Goal: Navigation & Orientation: Find specific page/section

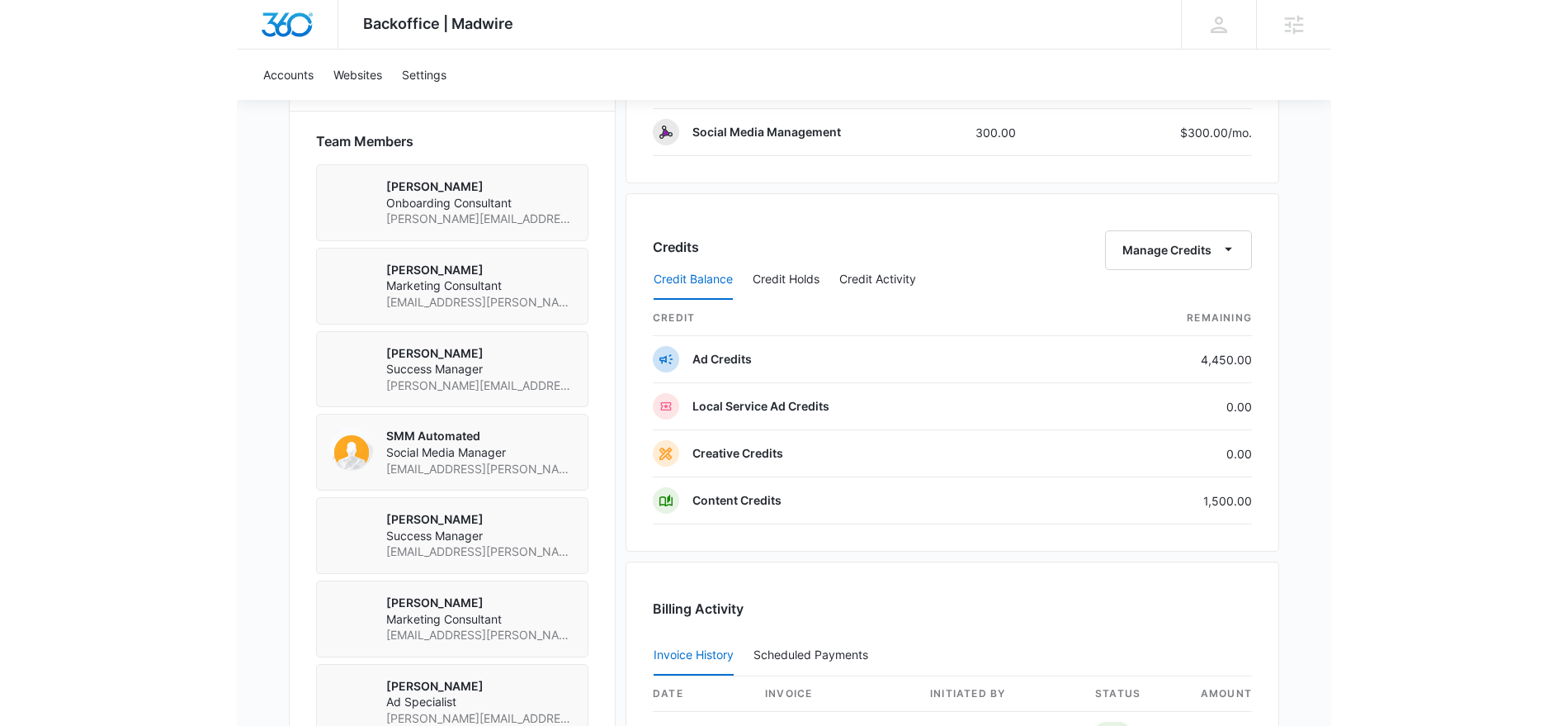
scroll to position [1561, 0]
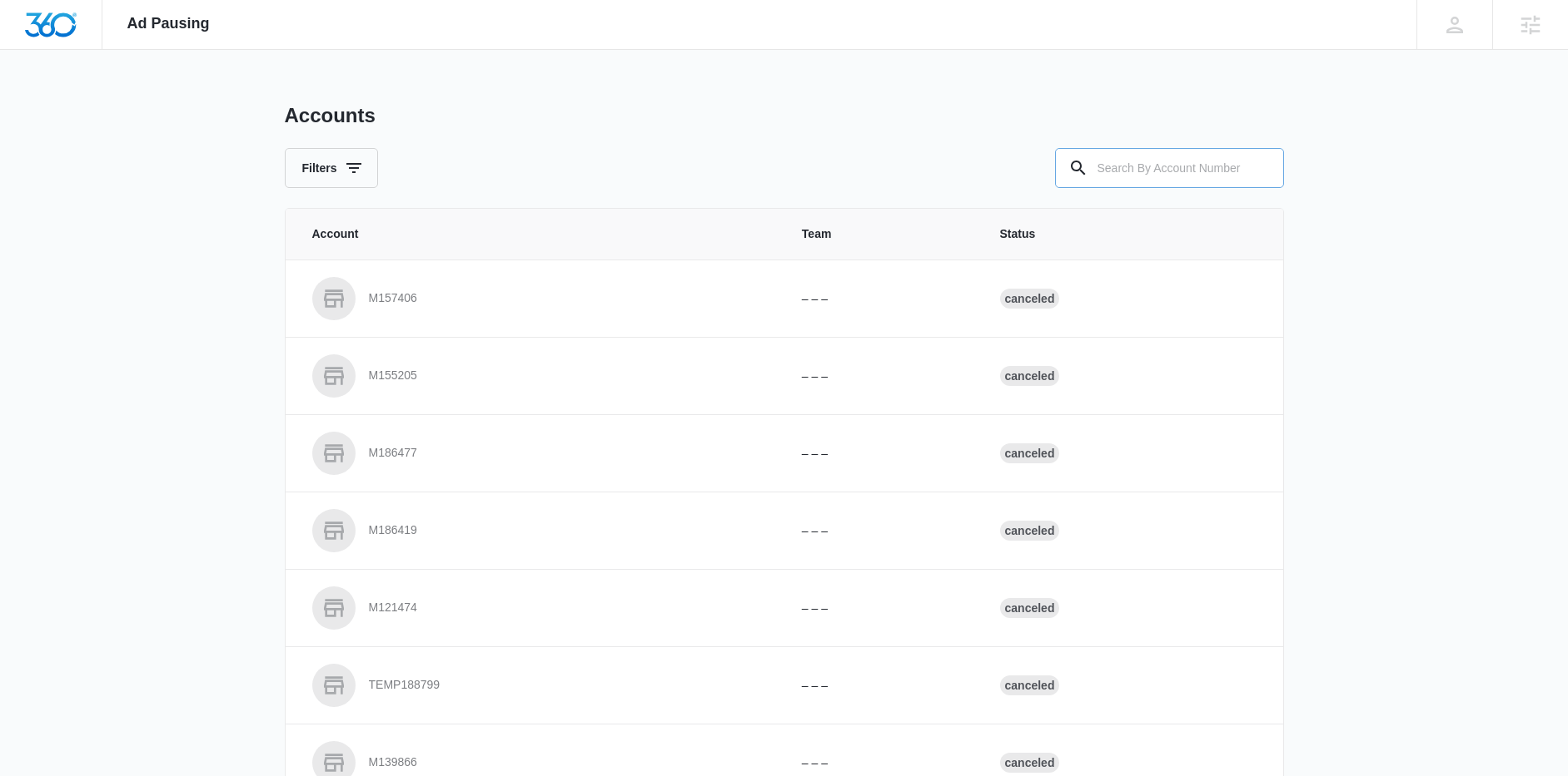
click at [1174, 164] on input "text" at bounding box center [1170, 167] width 229 height 40
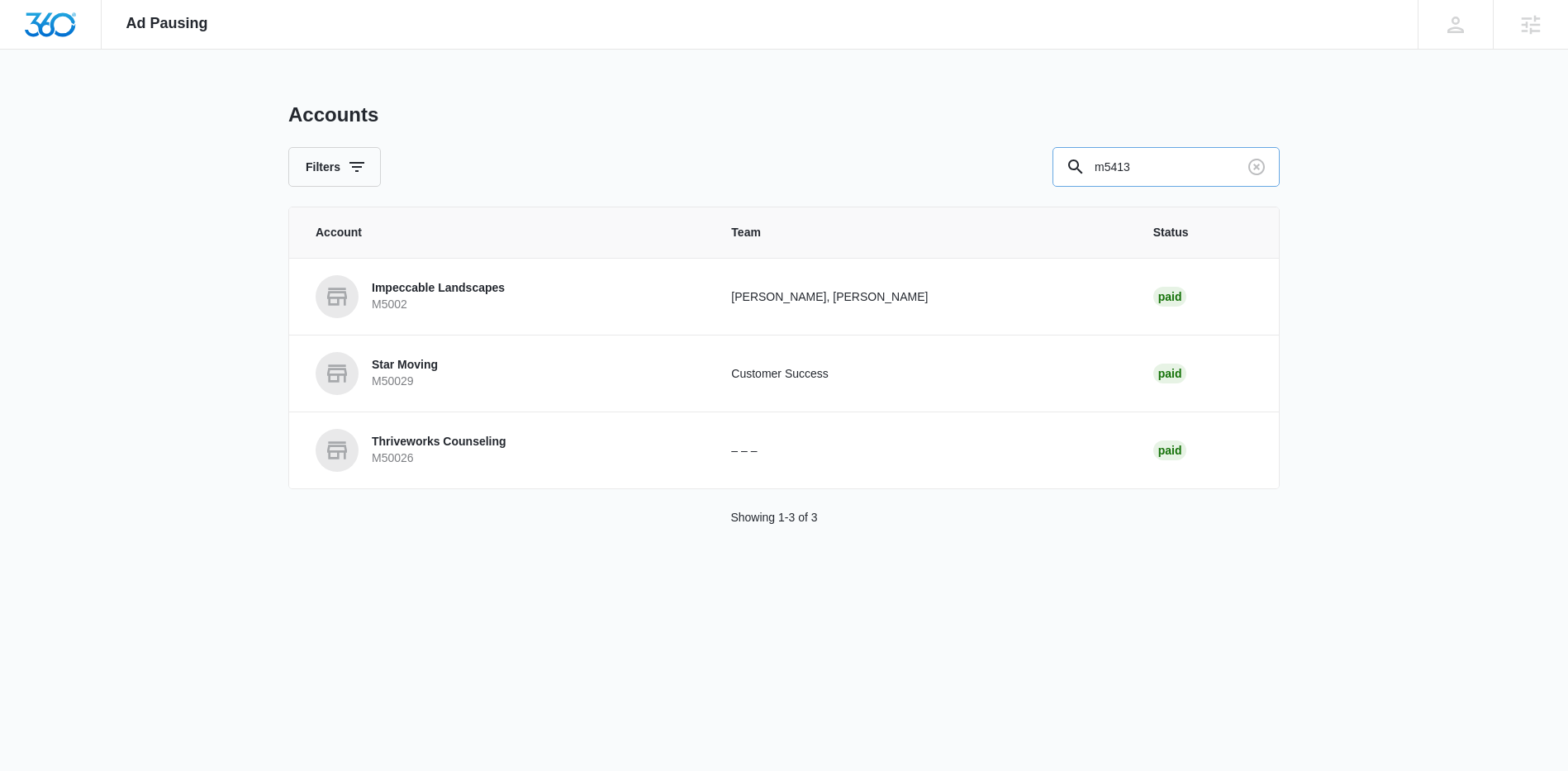
type input "m5413"
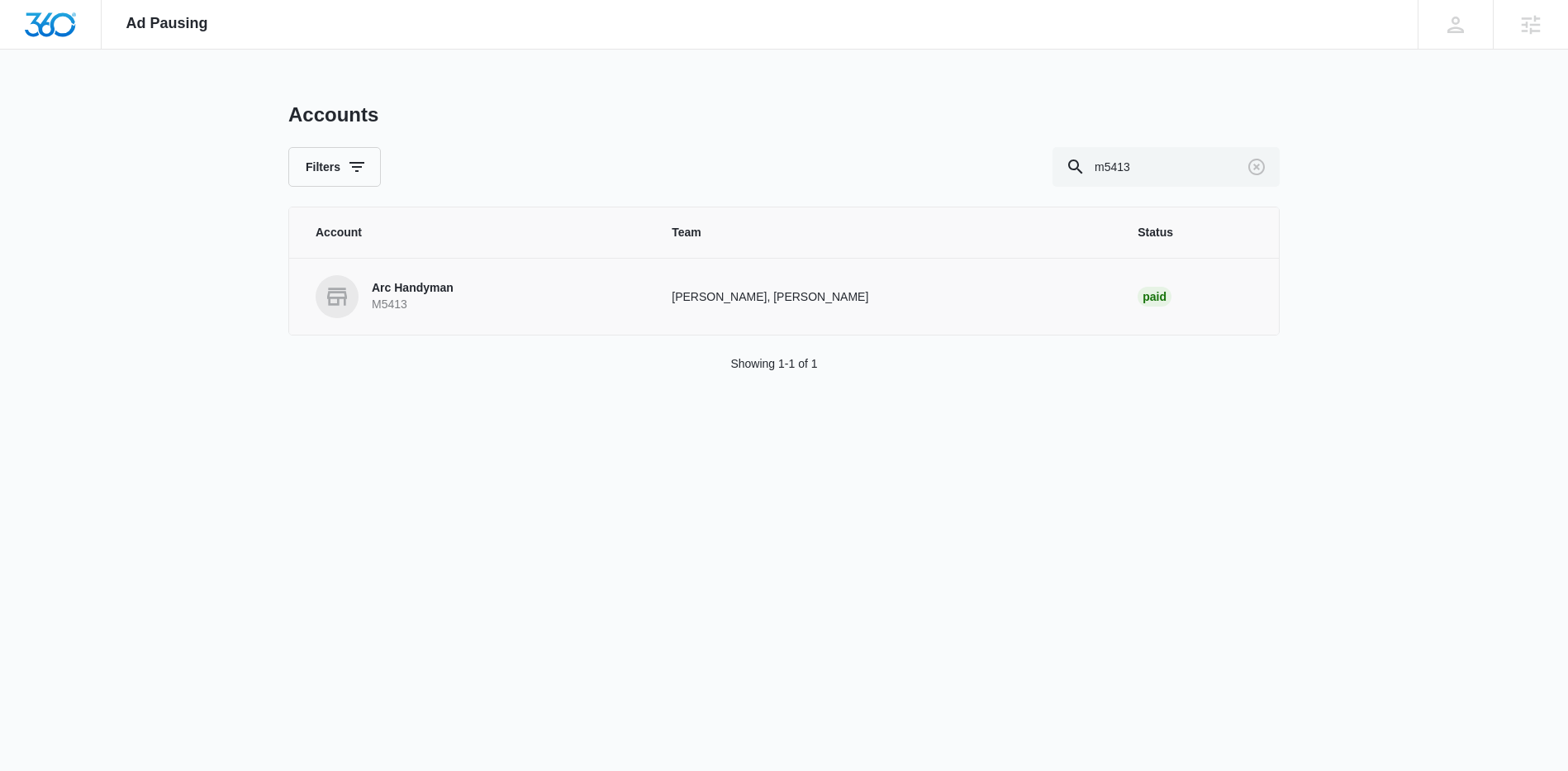
click at [429, 289] on p "Arc Handyman" at bounding box center [412, 288] width 82 height 17
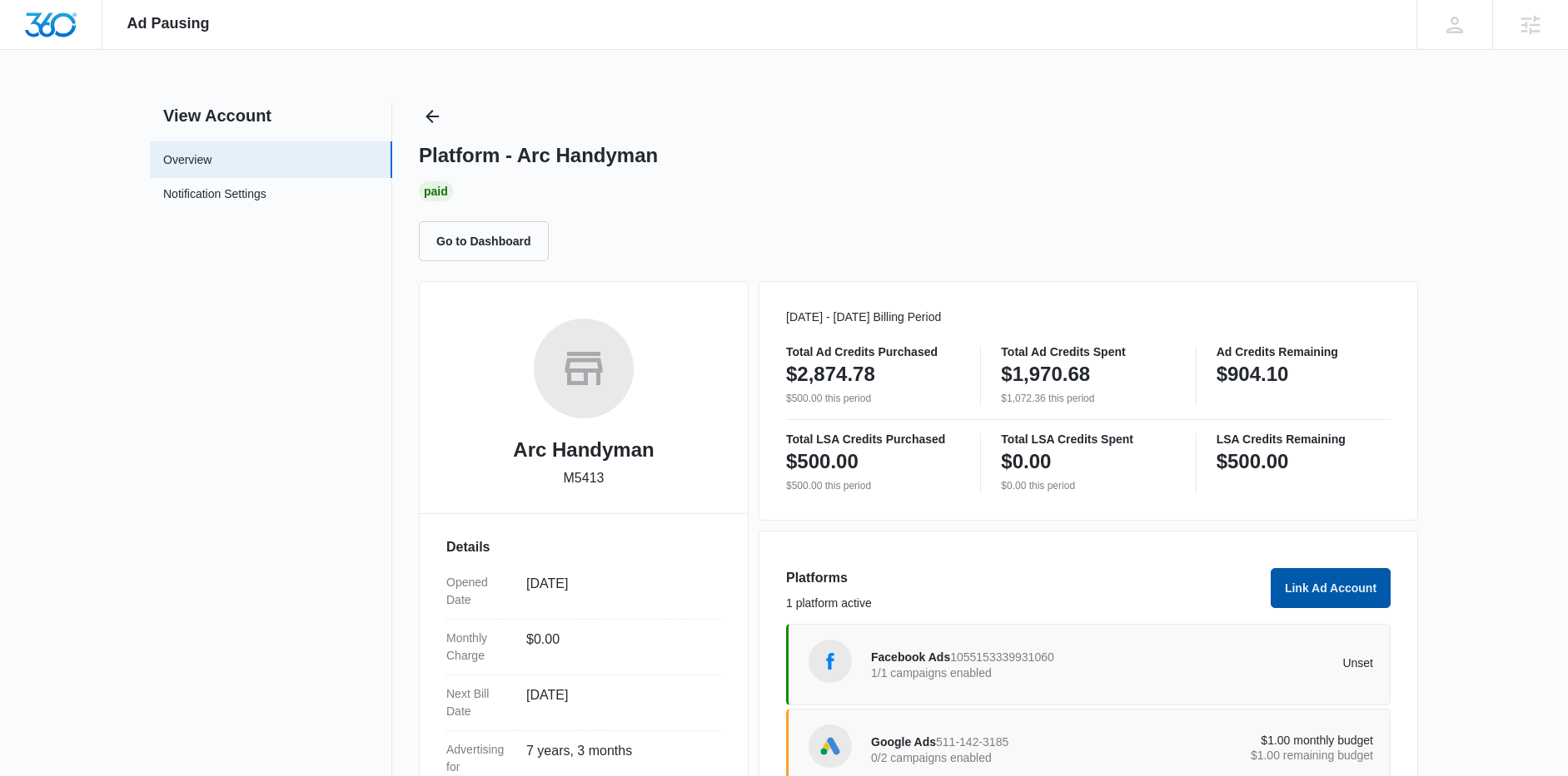
click at [1351, 582] on button "Link Ad Account" at bounding box center [1330, 588] width 120 height 40
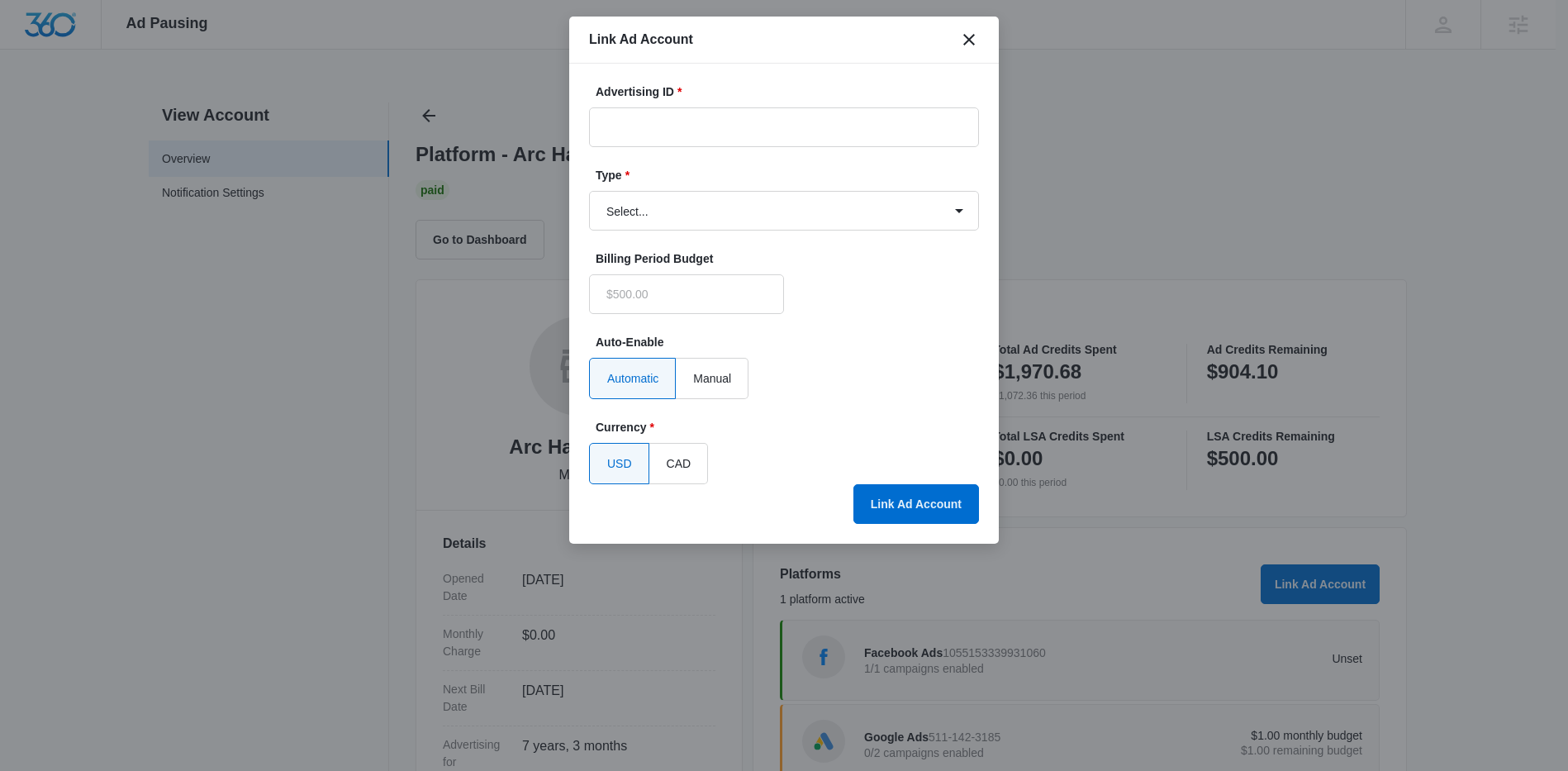
type input "$0.00"
click at [974, 36] on icon "close" at bounding box center [969, 40] width 20 height 20
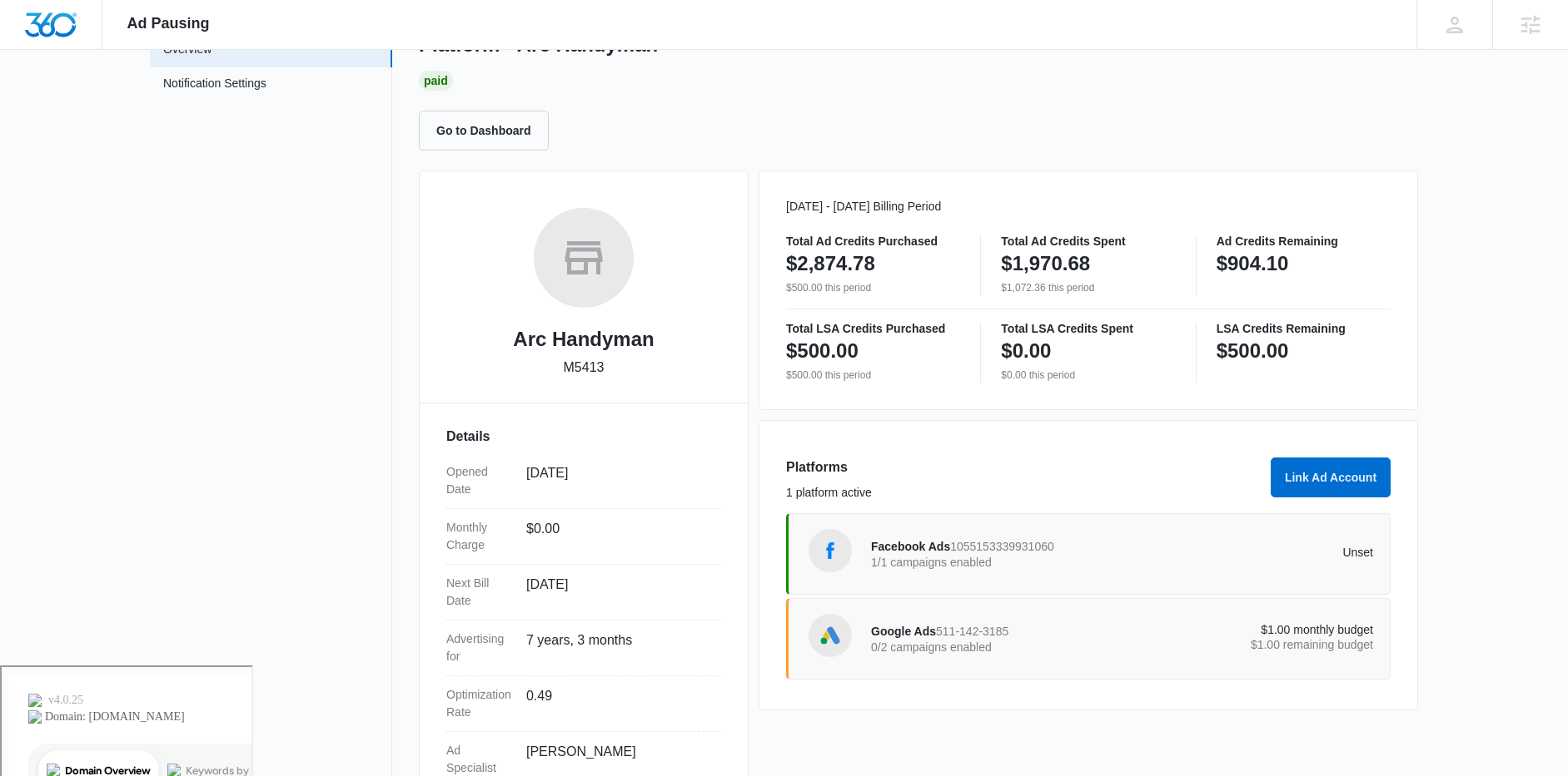
scroll to position [226, 0]
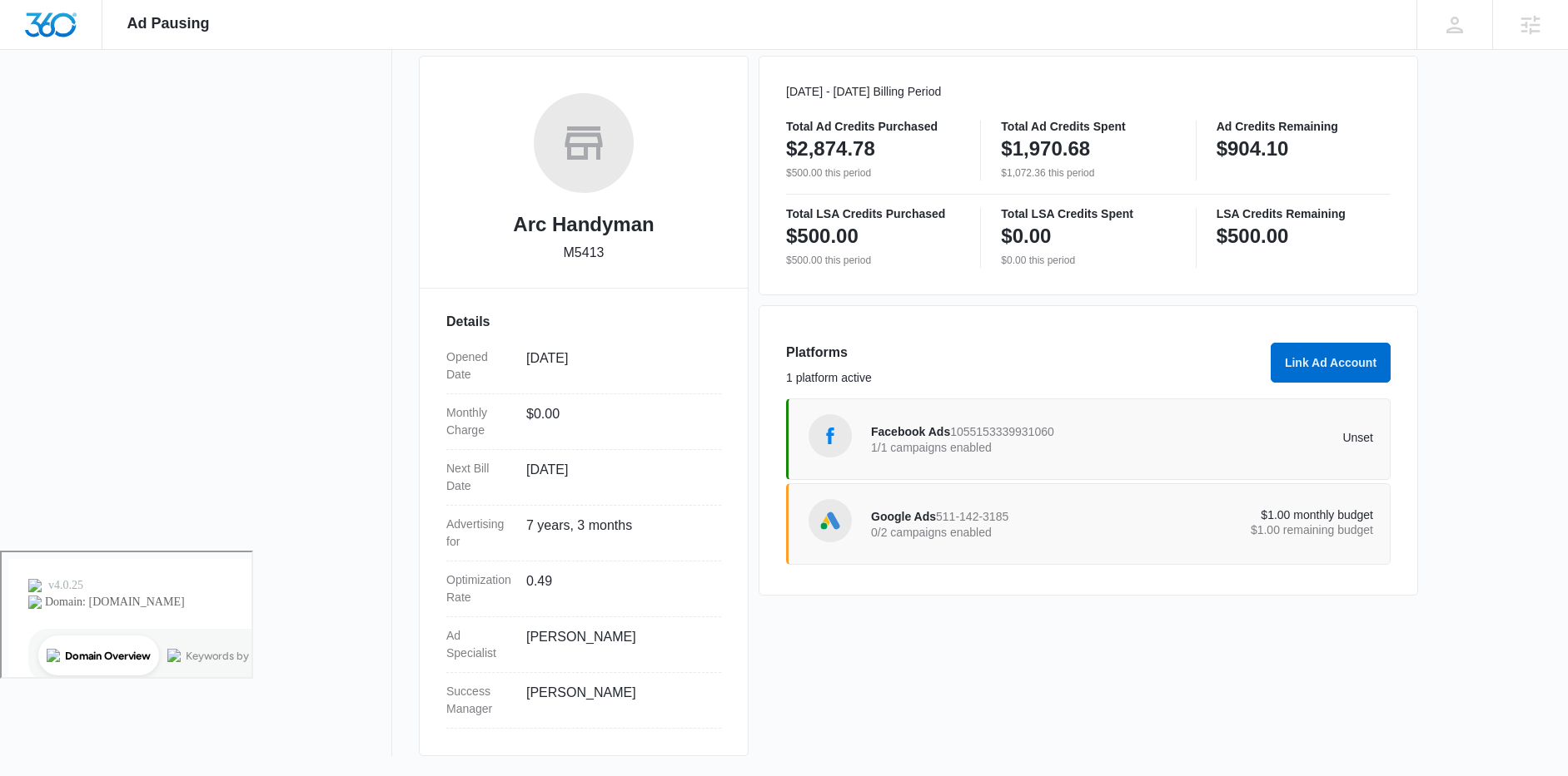
click at [1000, 458] on div "Facebook Ads 1055153339931060 1/1 campaigns enabled Unset" at bounding box center [1121, 439] width 502 height 47
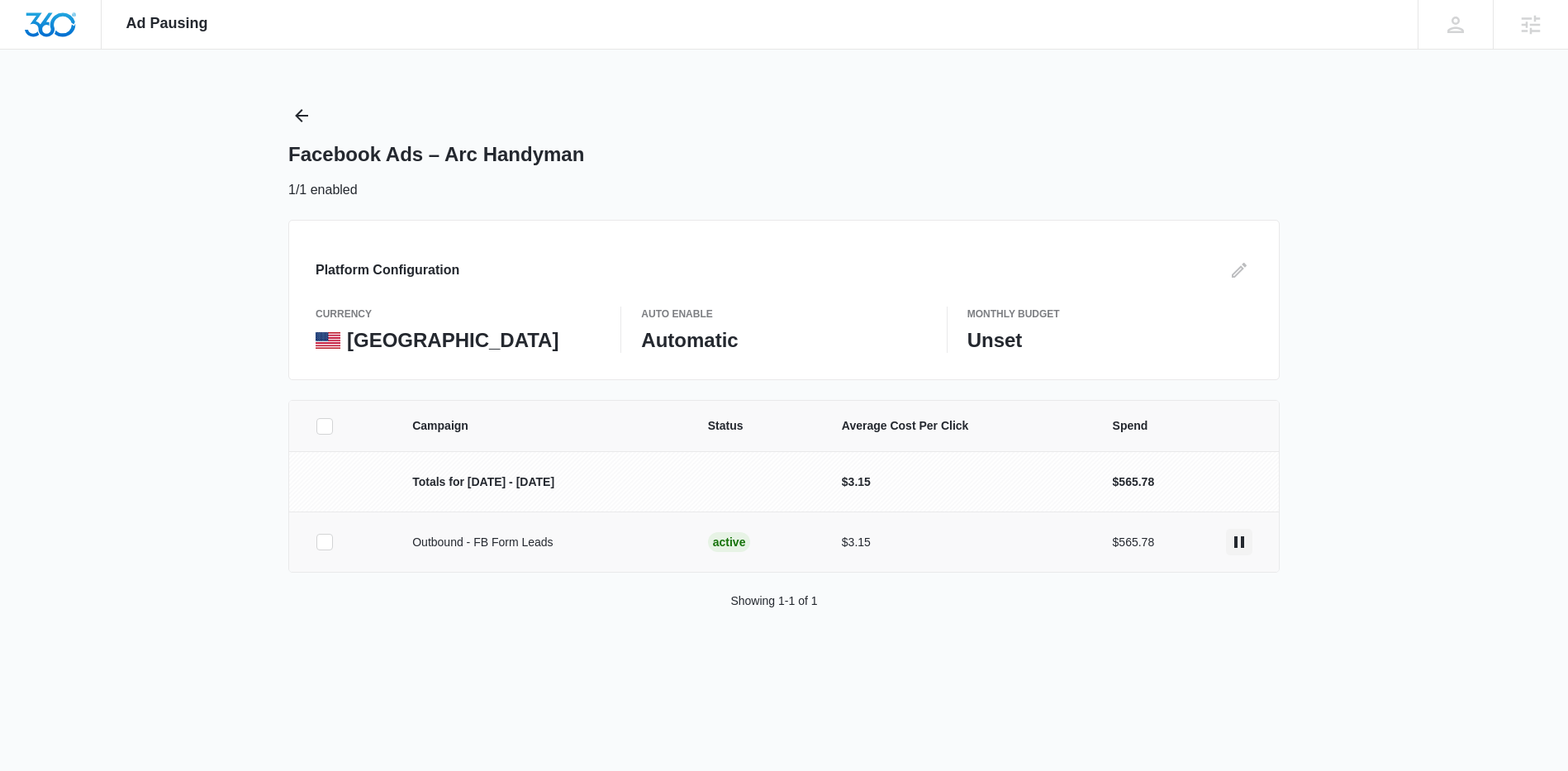
click at [1241, 537] on icon "actions.pause" at bounding box center [1239, 542] width 20 height 20
click at [308, 124] on icon "Back" at bounding box center [302, 116] width 20 height 20
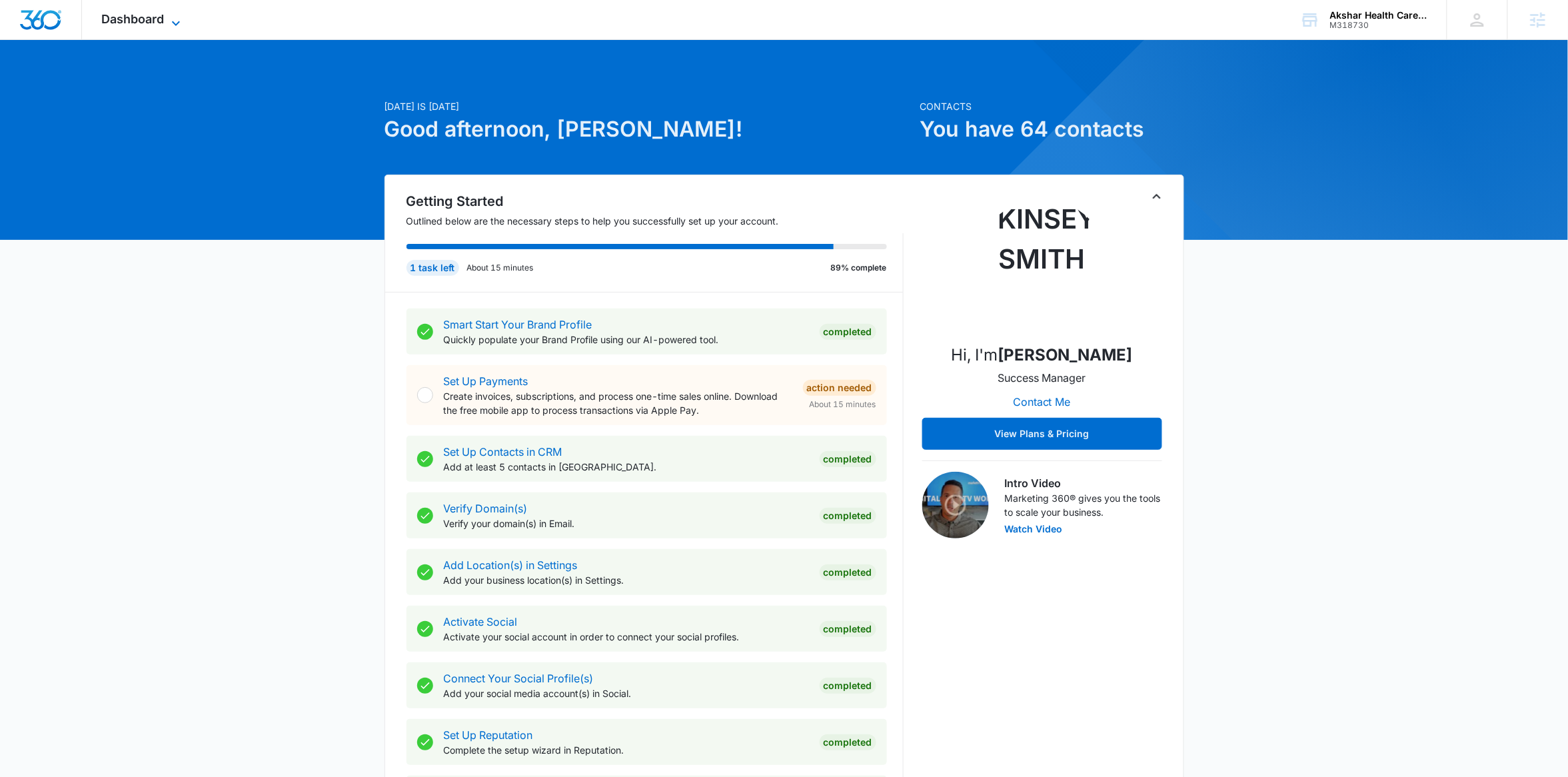
click at [169, 20] on icon at bounding box center [176, 24] width 16 height 16
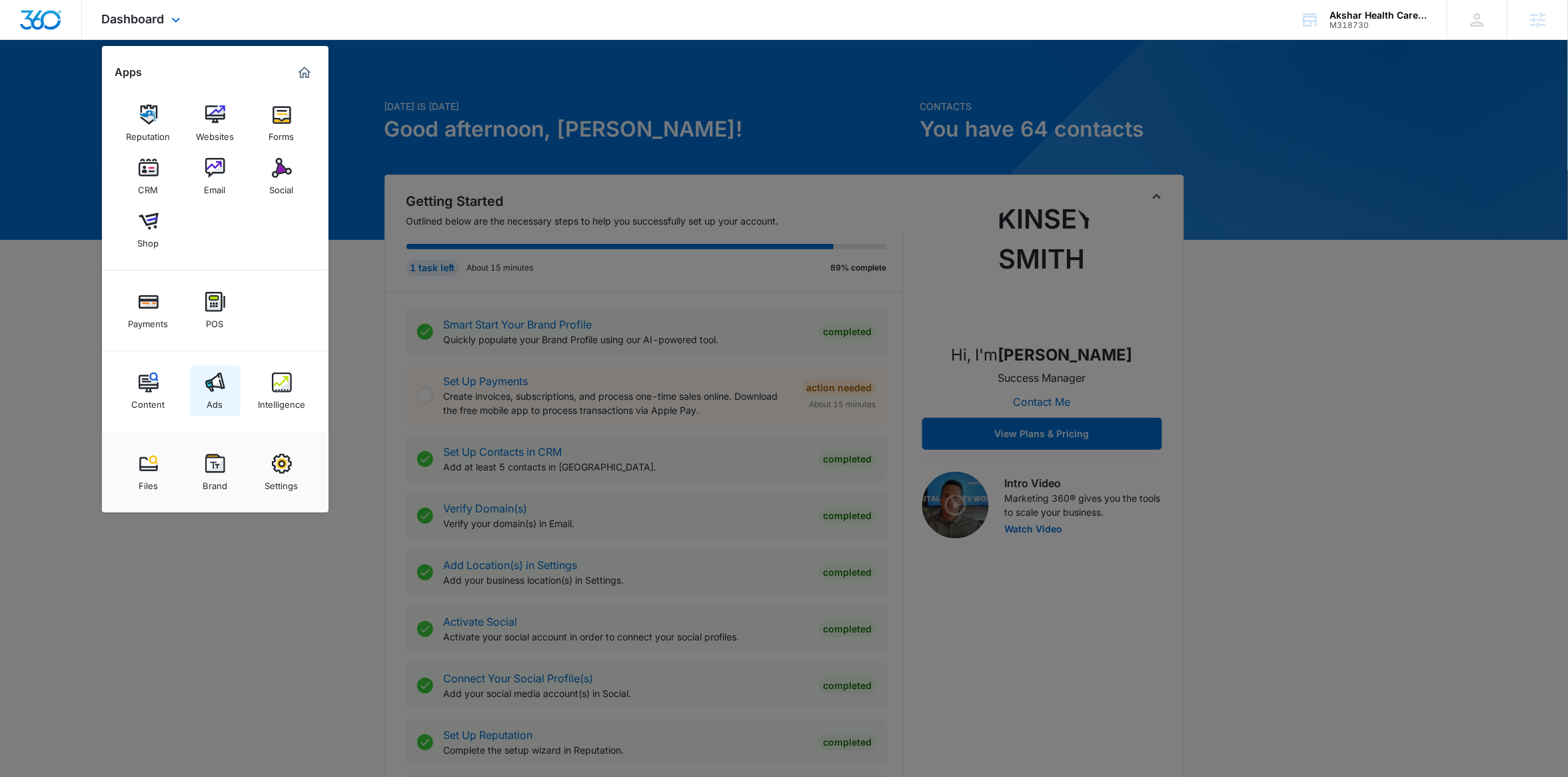
click at [214, 387] on img at bounding box center [215, 382] width 20 height 20
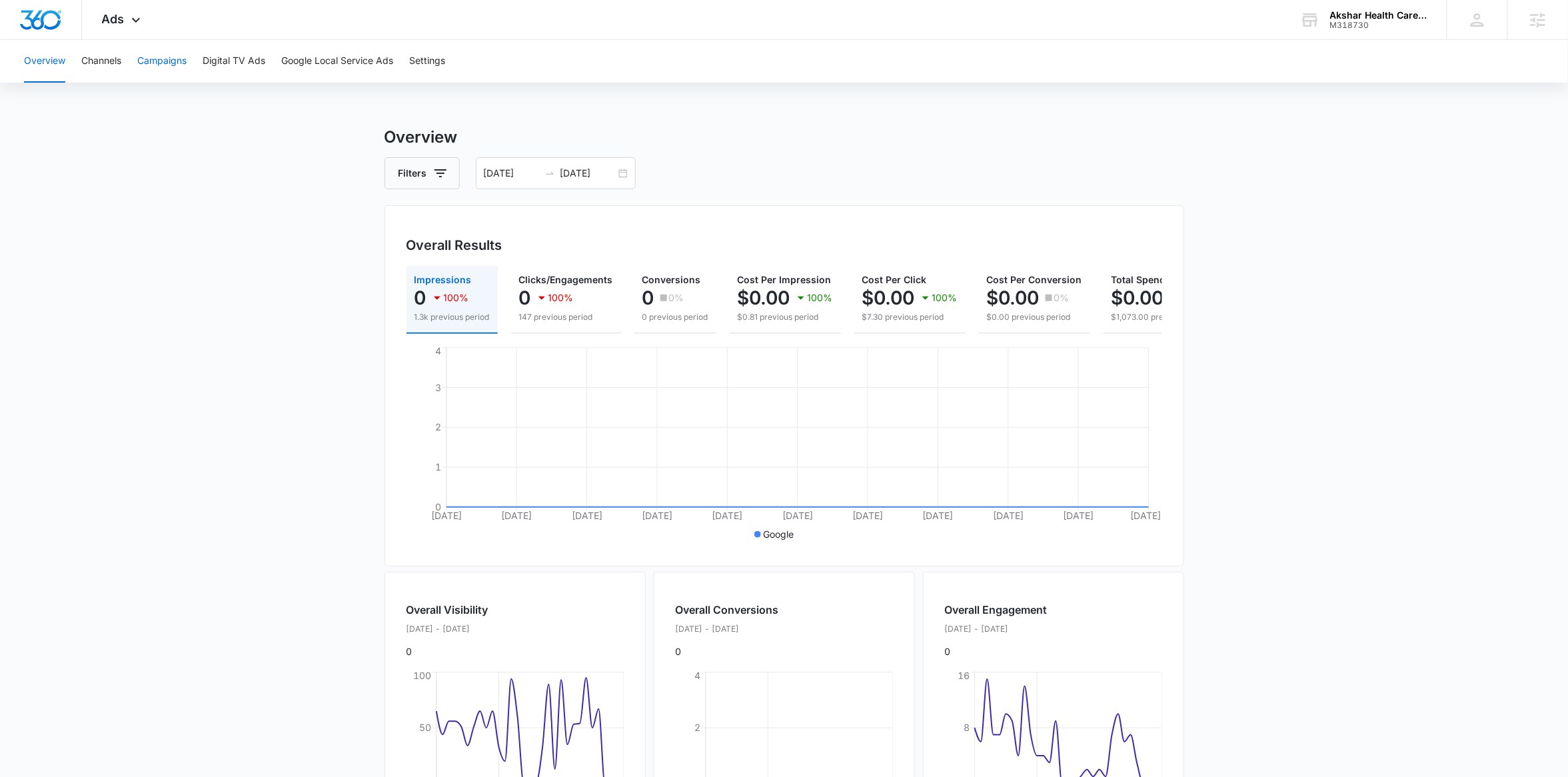
click at [173, 58] on button "Campaigns" at bounding box center [162, 61] width 50 height 43
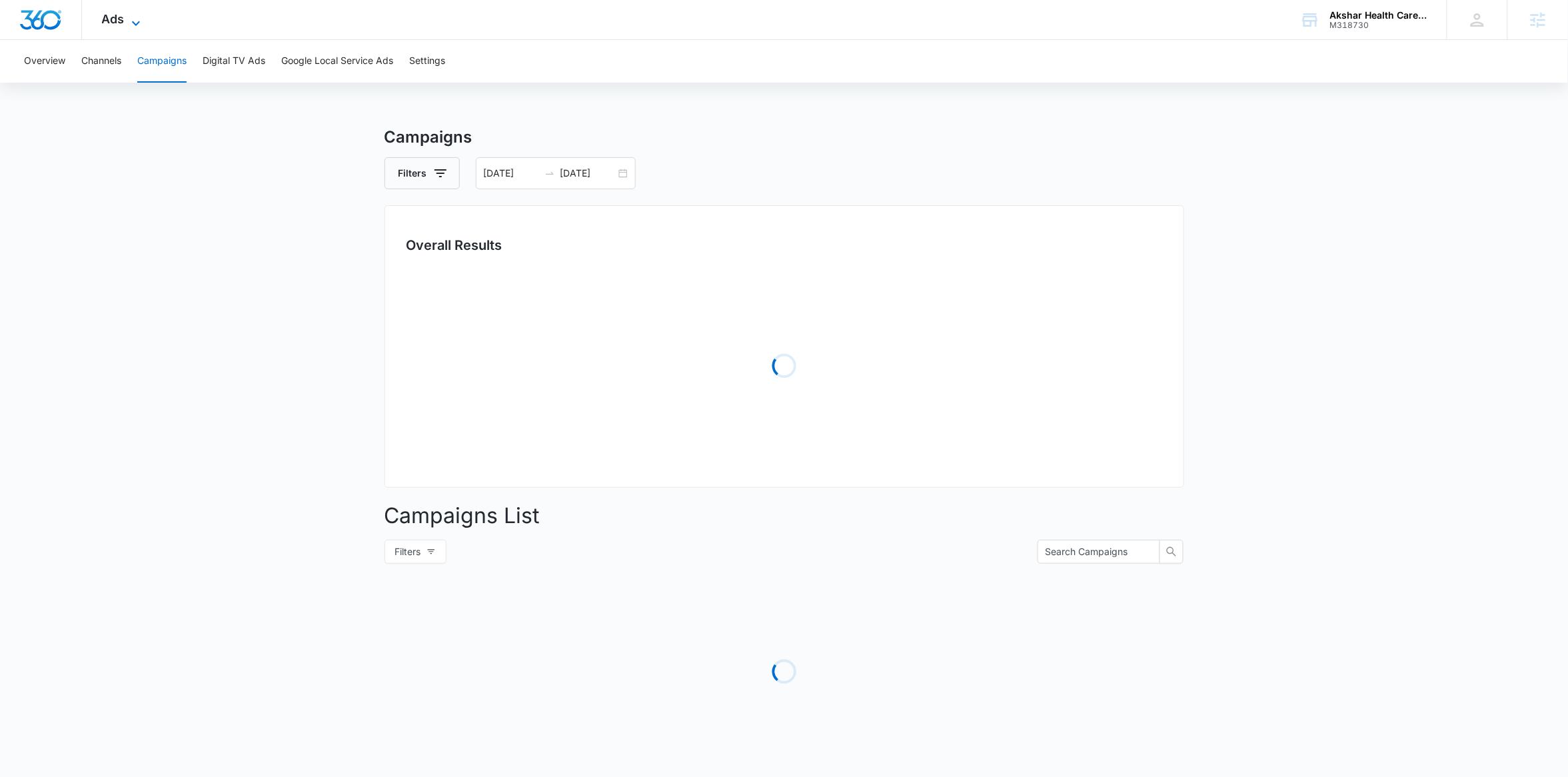
click at [139, 20] on icon at bounding box center [136, 24] width 16 height 16
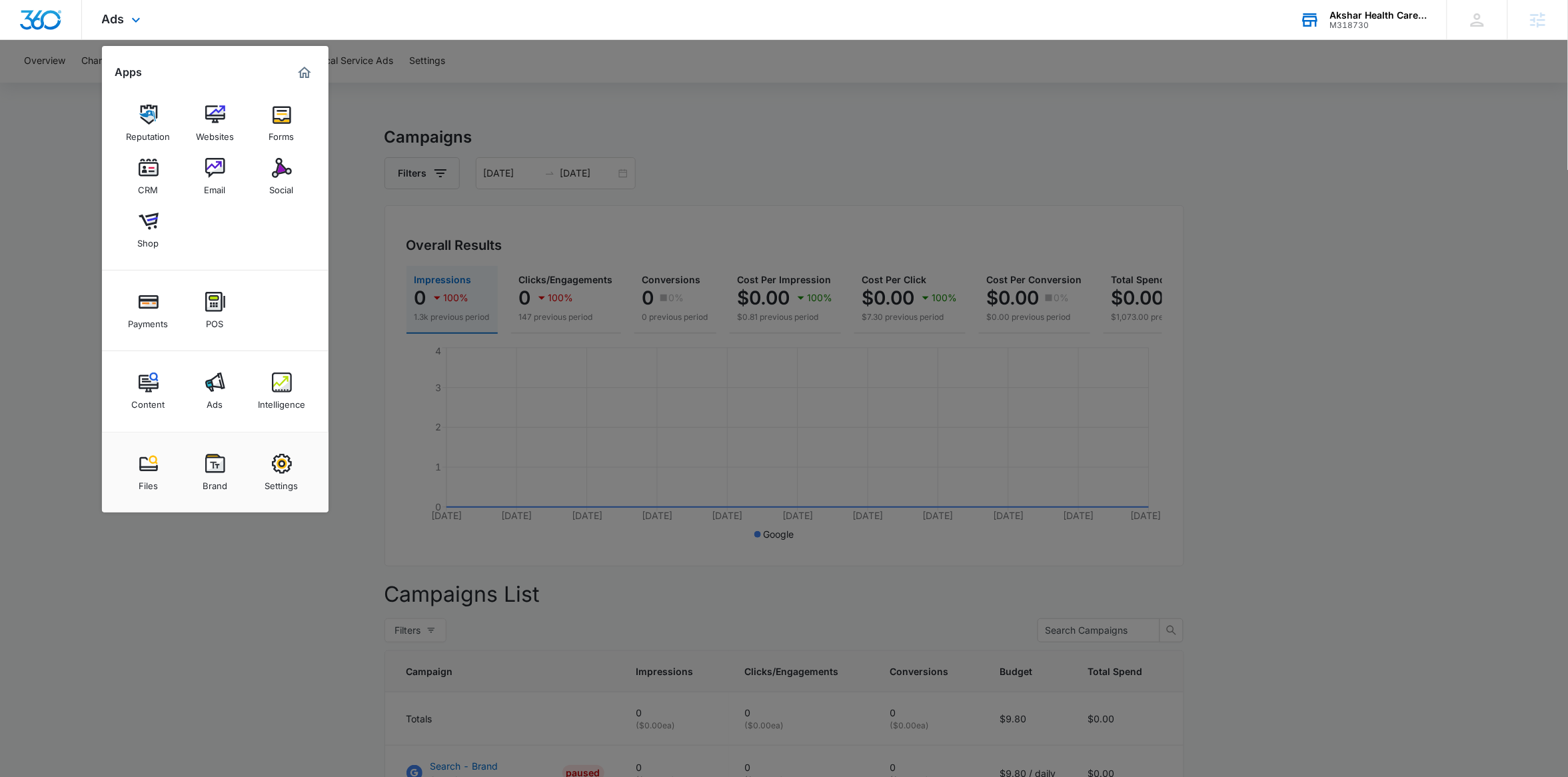
click at [1387, 18] on div "Akshar Health Care Solutions" at bounding box center [1378, 16] width 97 height 11
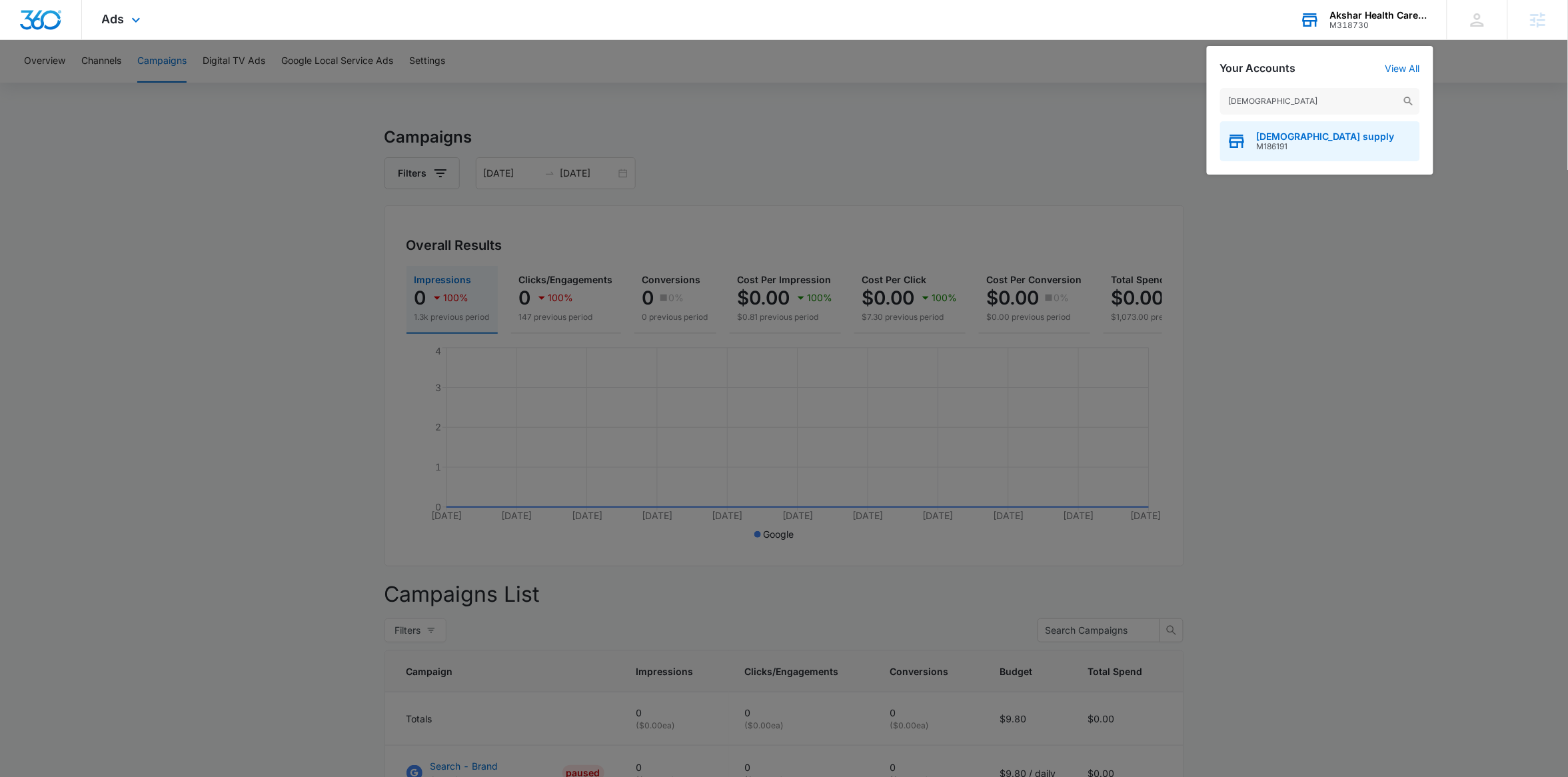
type input "trinity church"
click at [1291, 136] on span "Trinity Church supply" at bounding box center [1326, 137] width 138 height 11
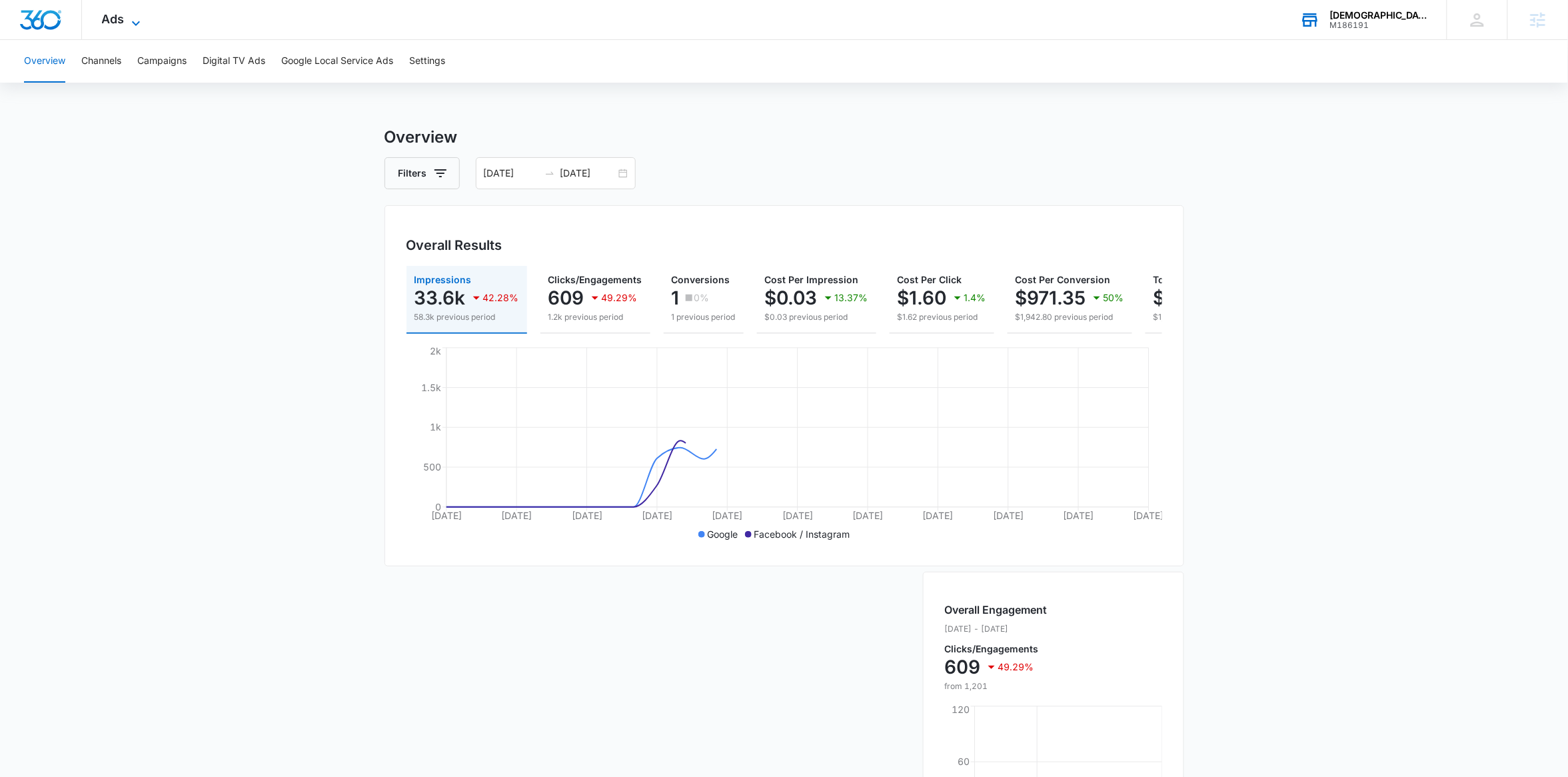
click at [117, 25] on span "Ads" at bounding box center [113, 19] width 22 height 14
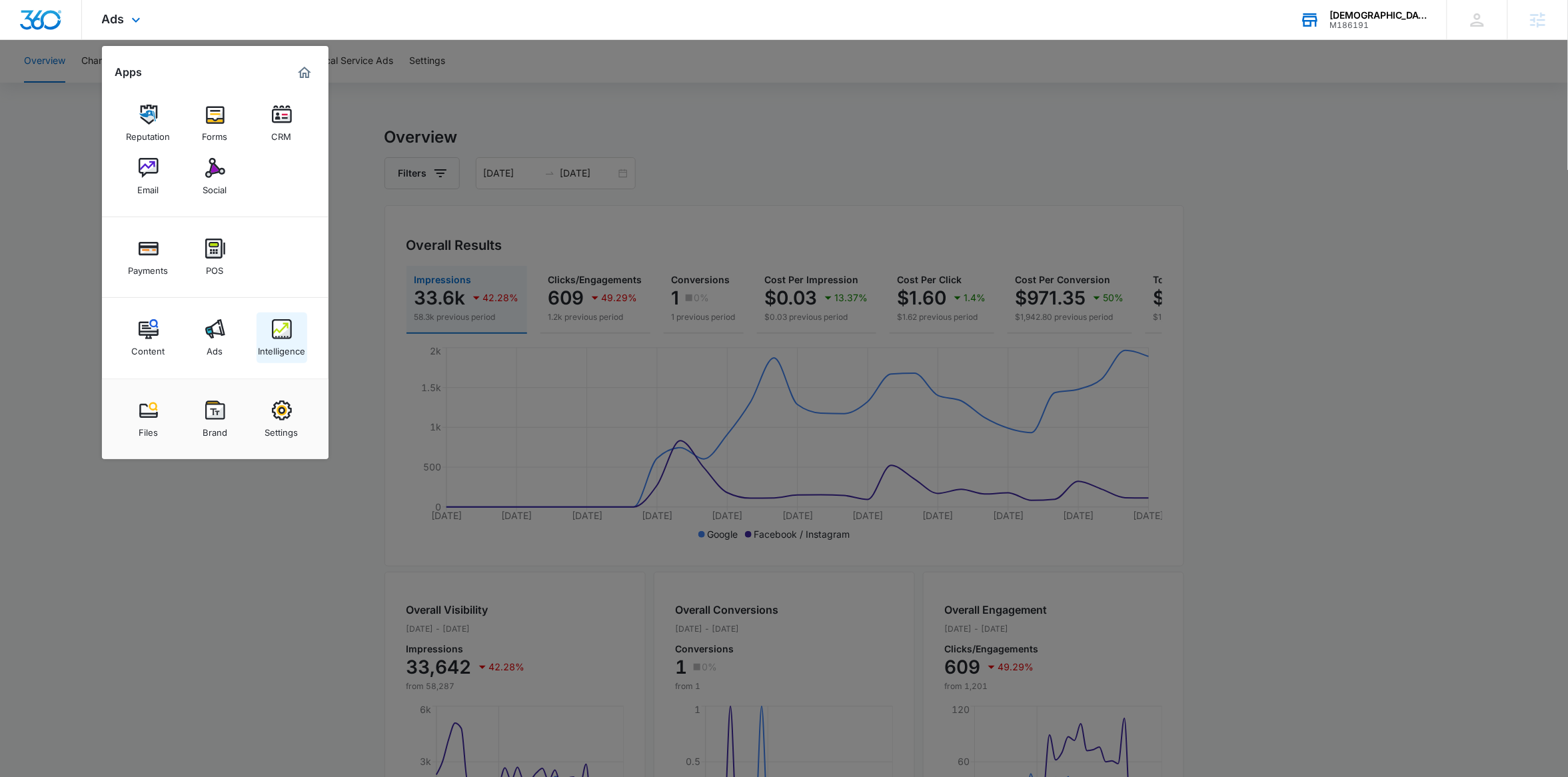
click at [275, 349] on div "Intelligence" at bounding box center [282, 347] width 48 height 17
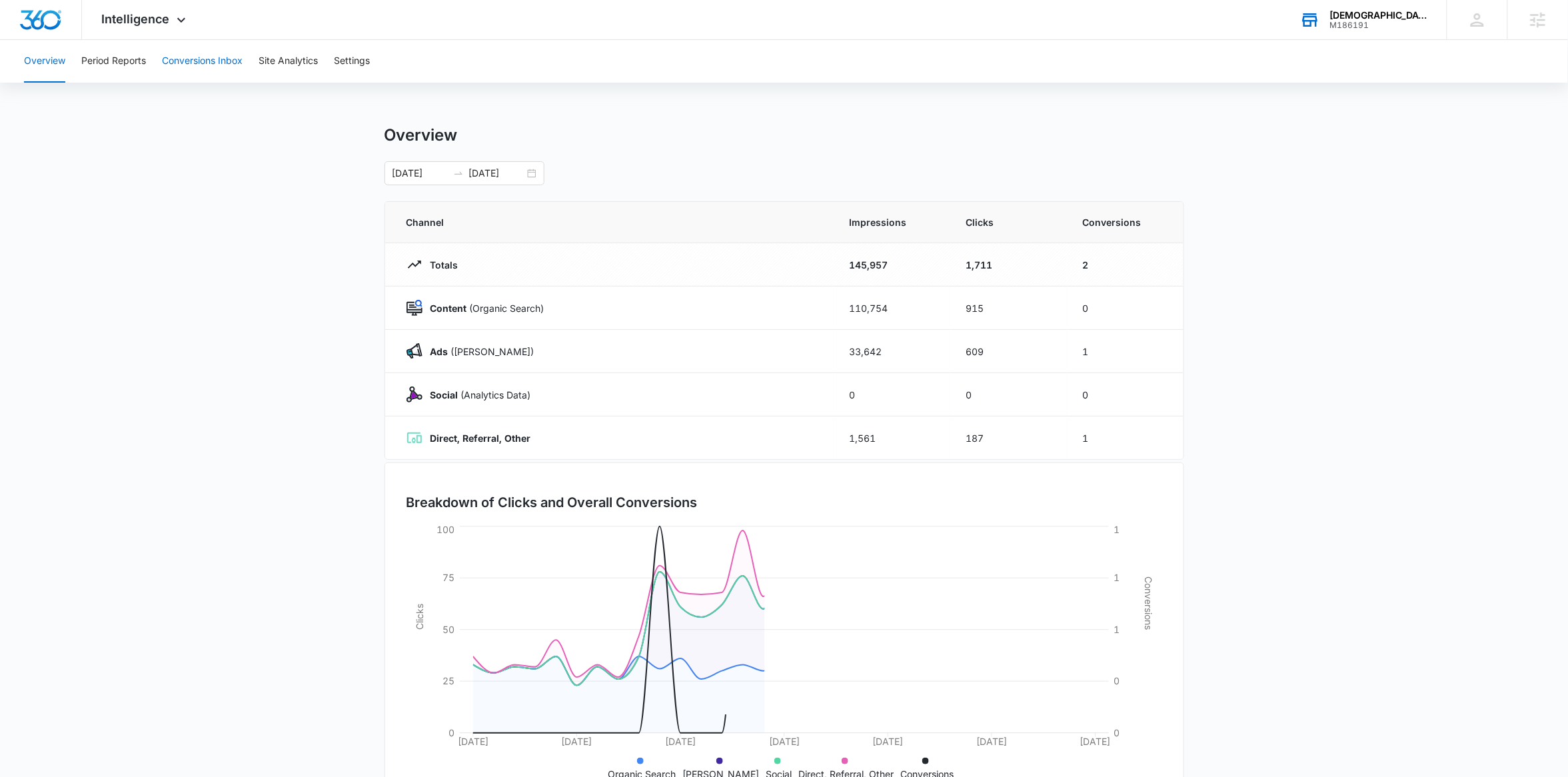
click at [224, 64] on button "Conversions Inbox" at bounding box center [202, 61] width 81 height 43
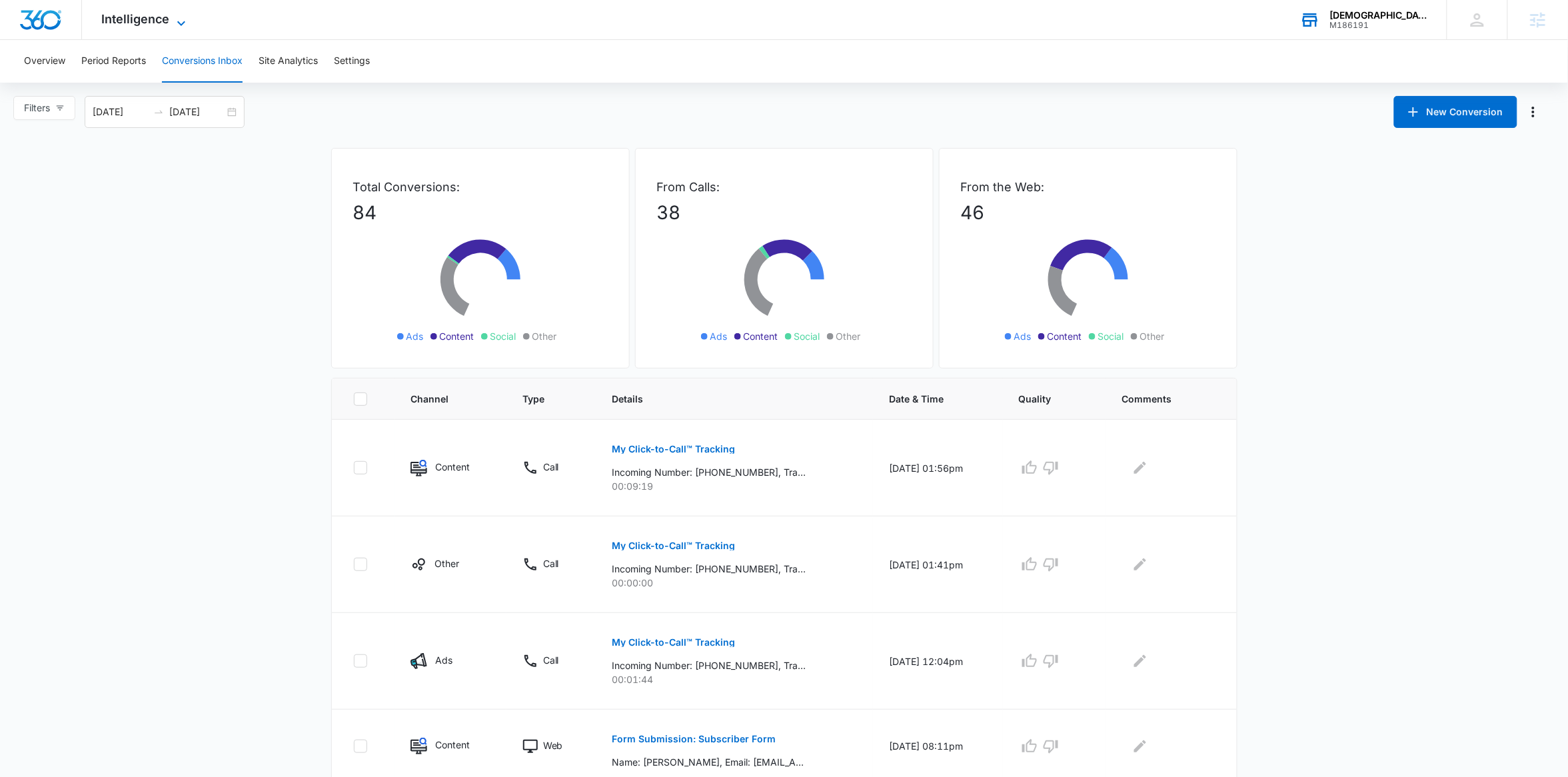
click at [151, 21] on span "Intelligence" at bounding box center [136, 19] width 68 height 14
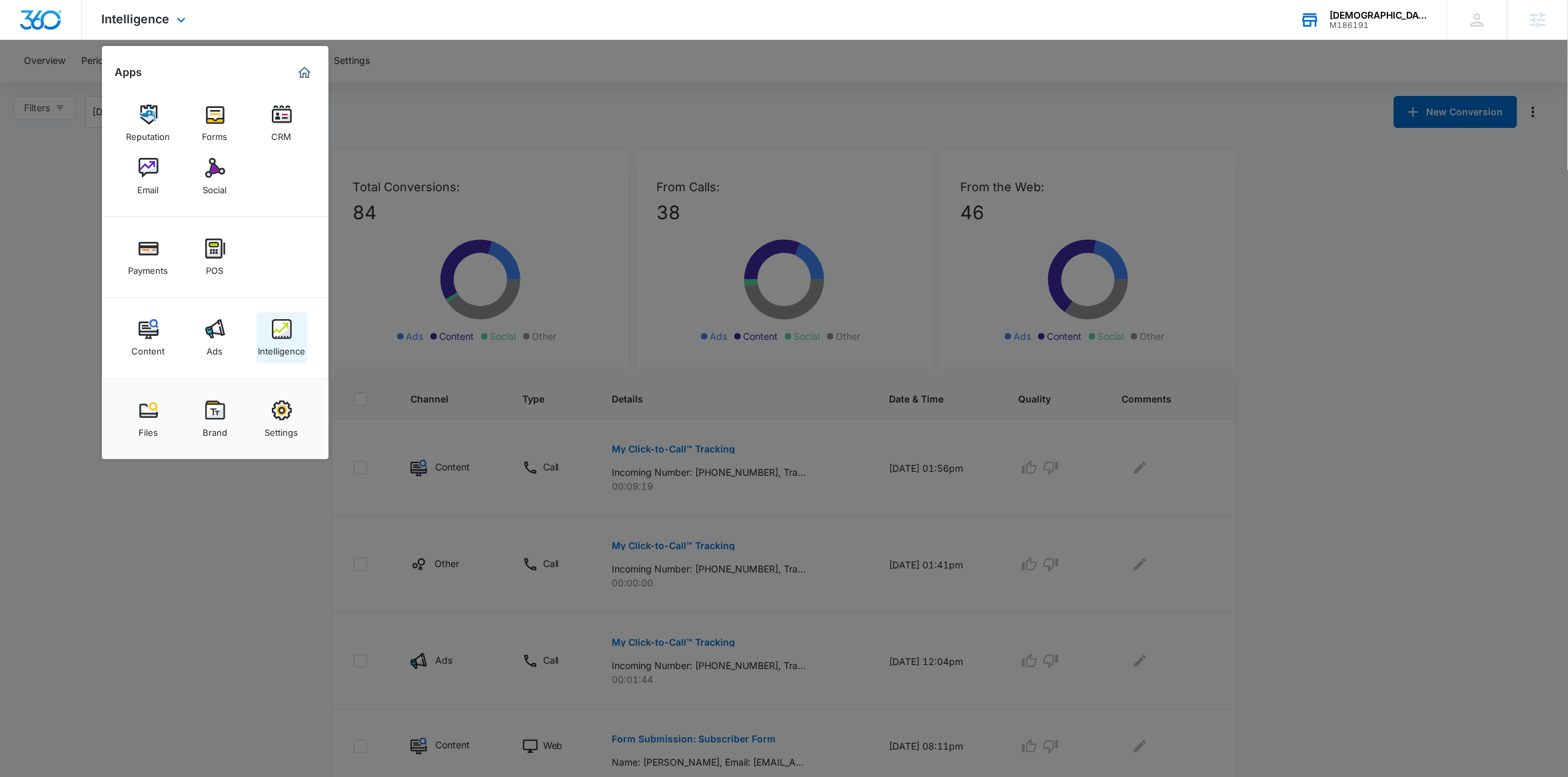
click at [286, 322] on img at bounding box center [282, 328] width 20 height 20
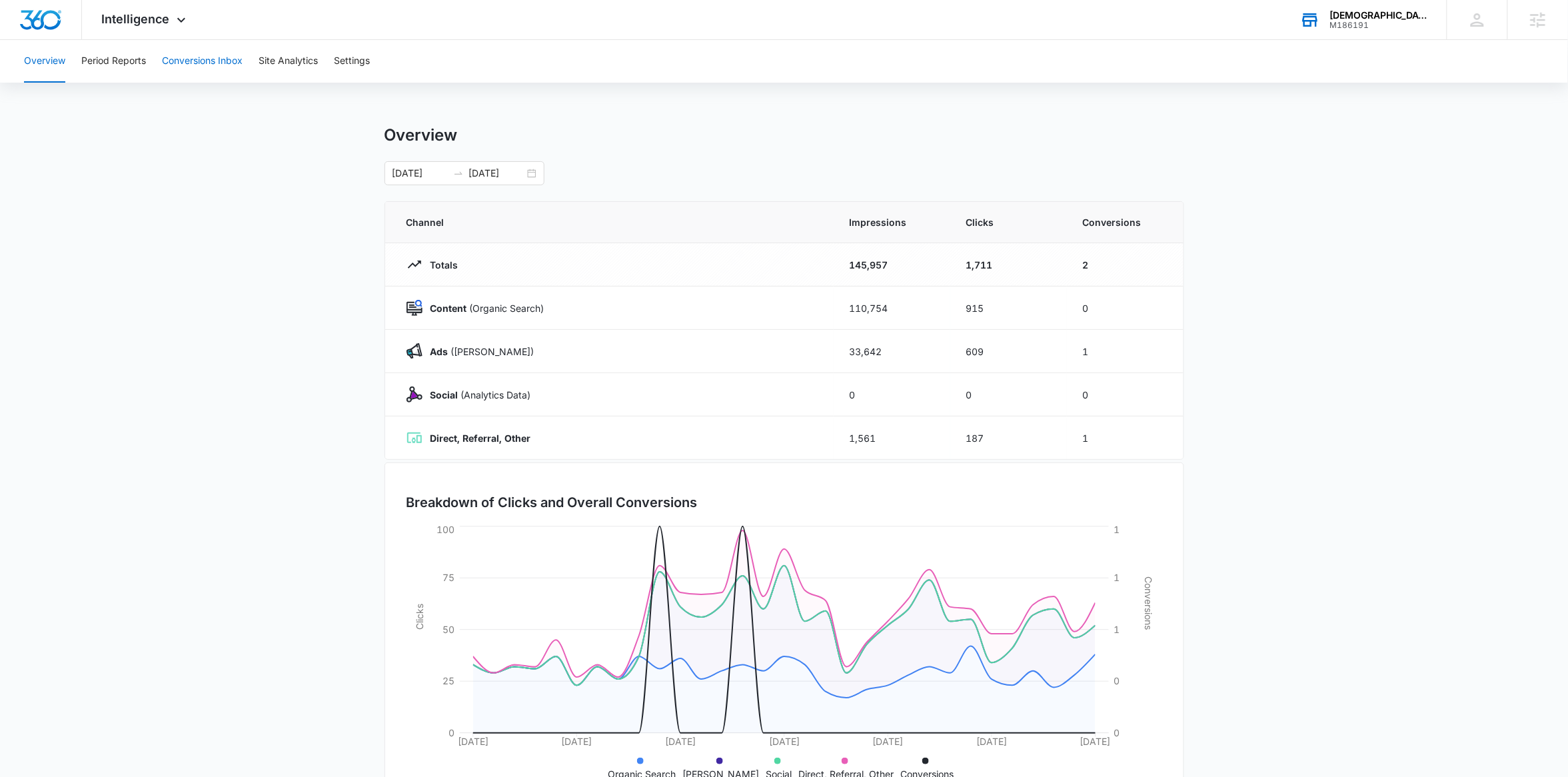
click at [219, 68] on button "Conversions Inbox" at bounding box center [202, 61] width 81 height 43
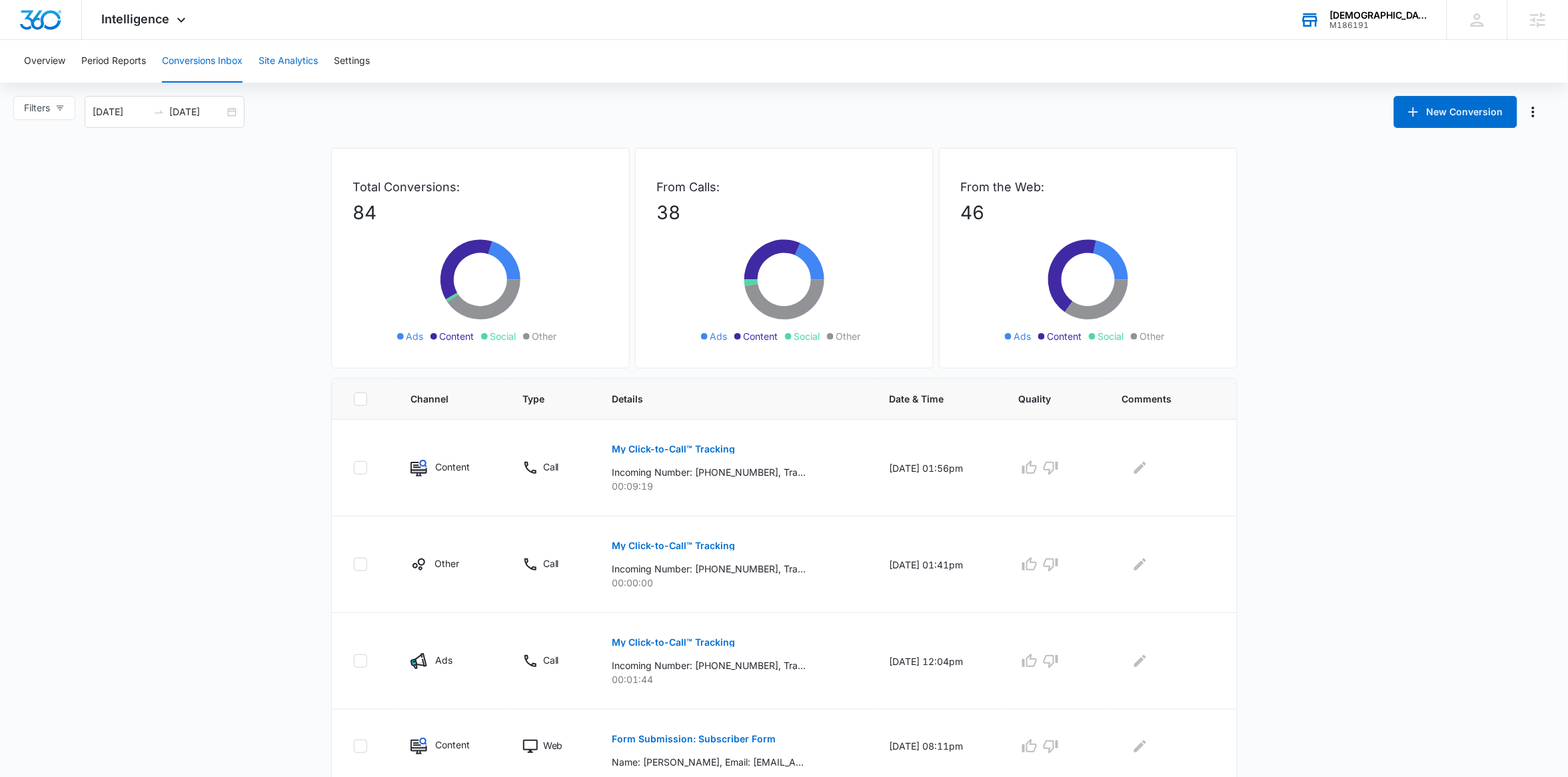
click at [307, 63] on button "Site Analytics" at bounding box center [288, 61] width 59 height 43
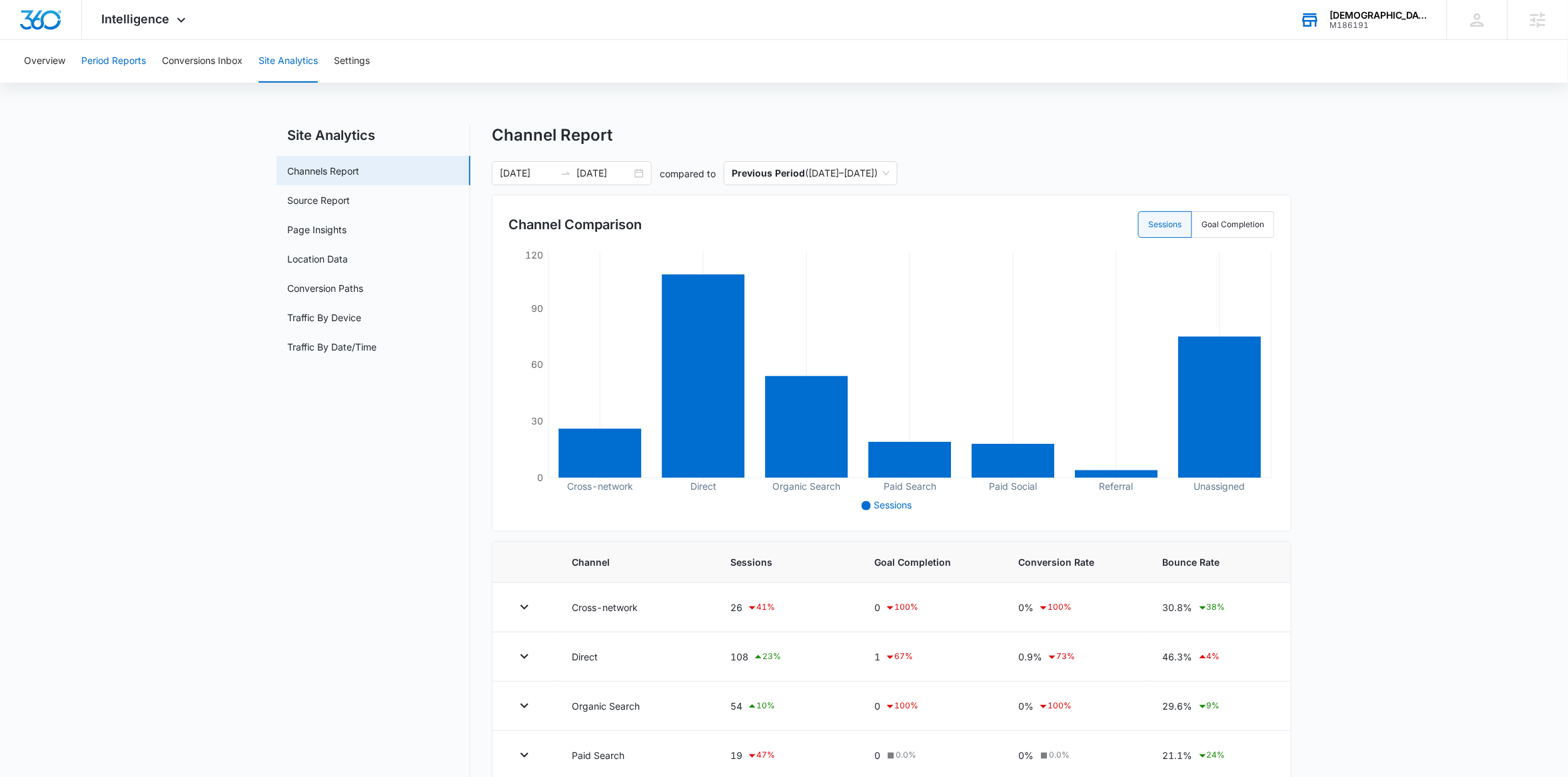
click at [115, 62] on button "Period Reports" at bounding box center [114, 61] width 65 height 43
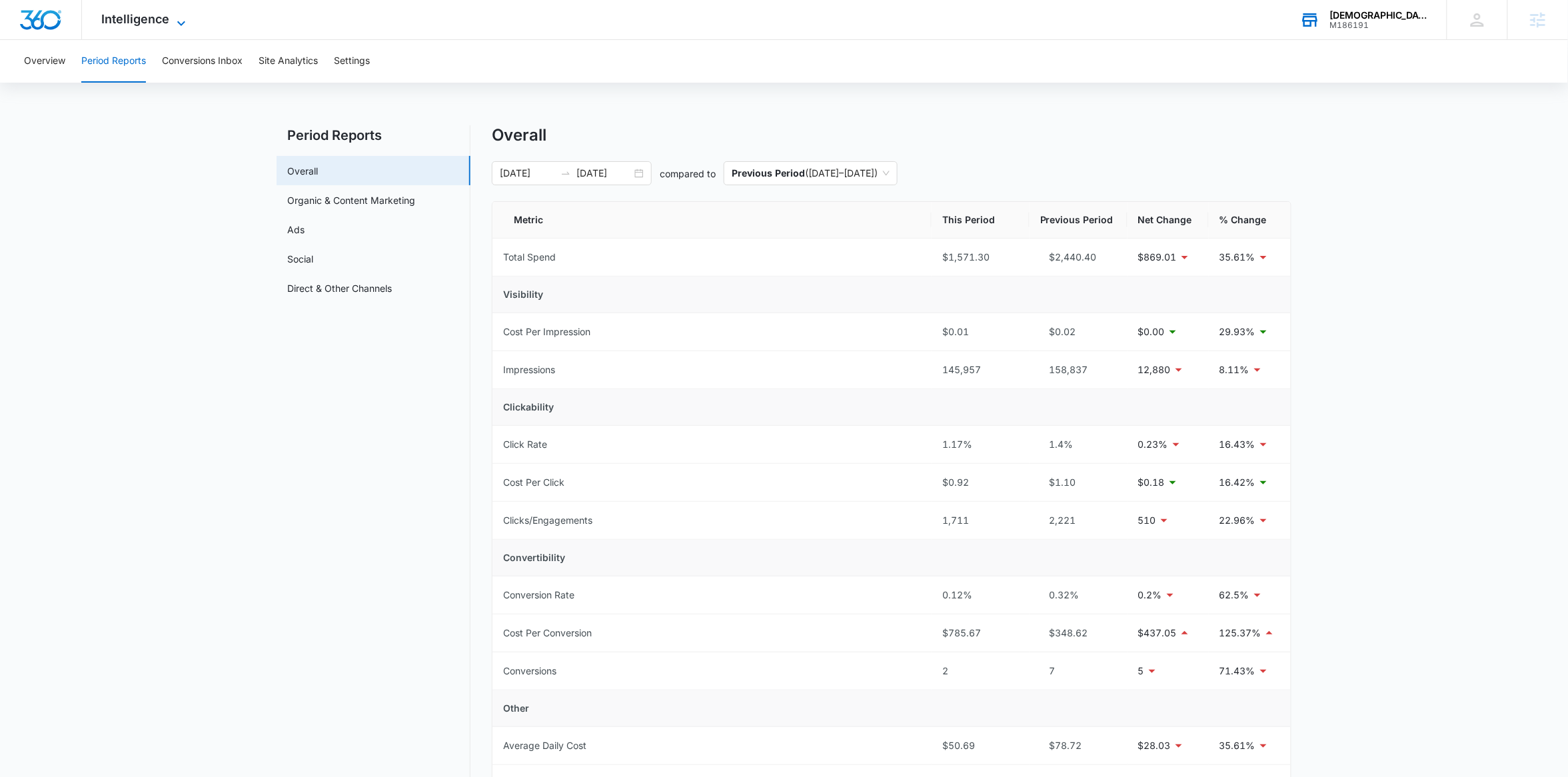
click at [154, 22] on span "Intelligence" at bounding box center [136, 19] width 68 height 14
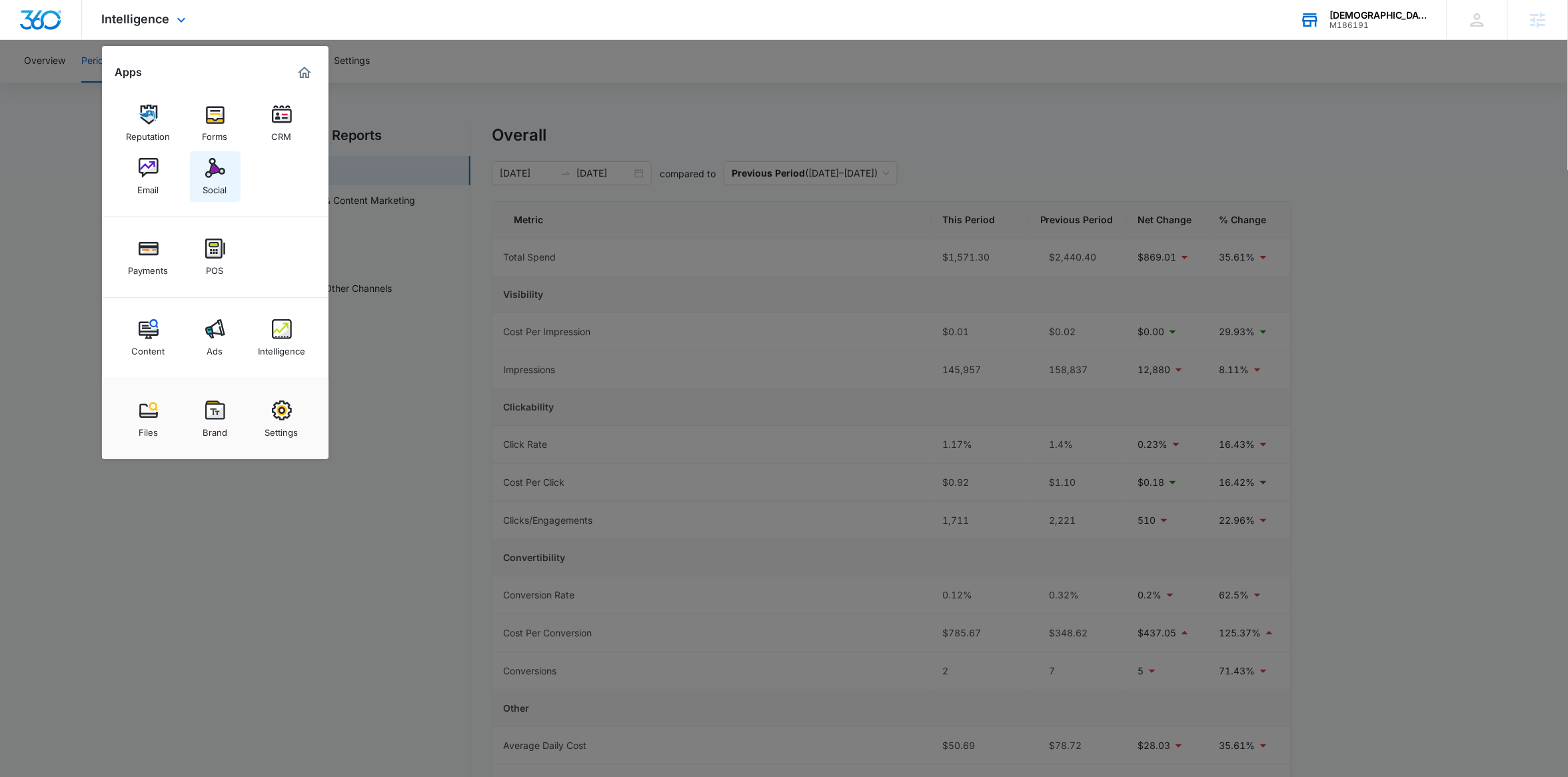
click at [217, 182] on div "Social" at bounding box center [215, 186] width 24 height 17
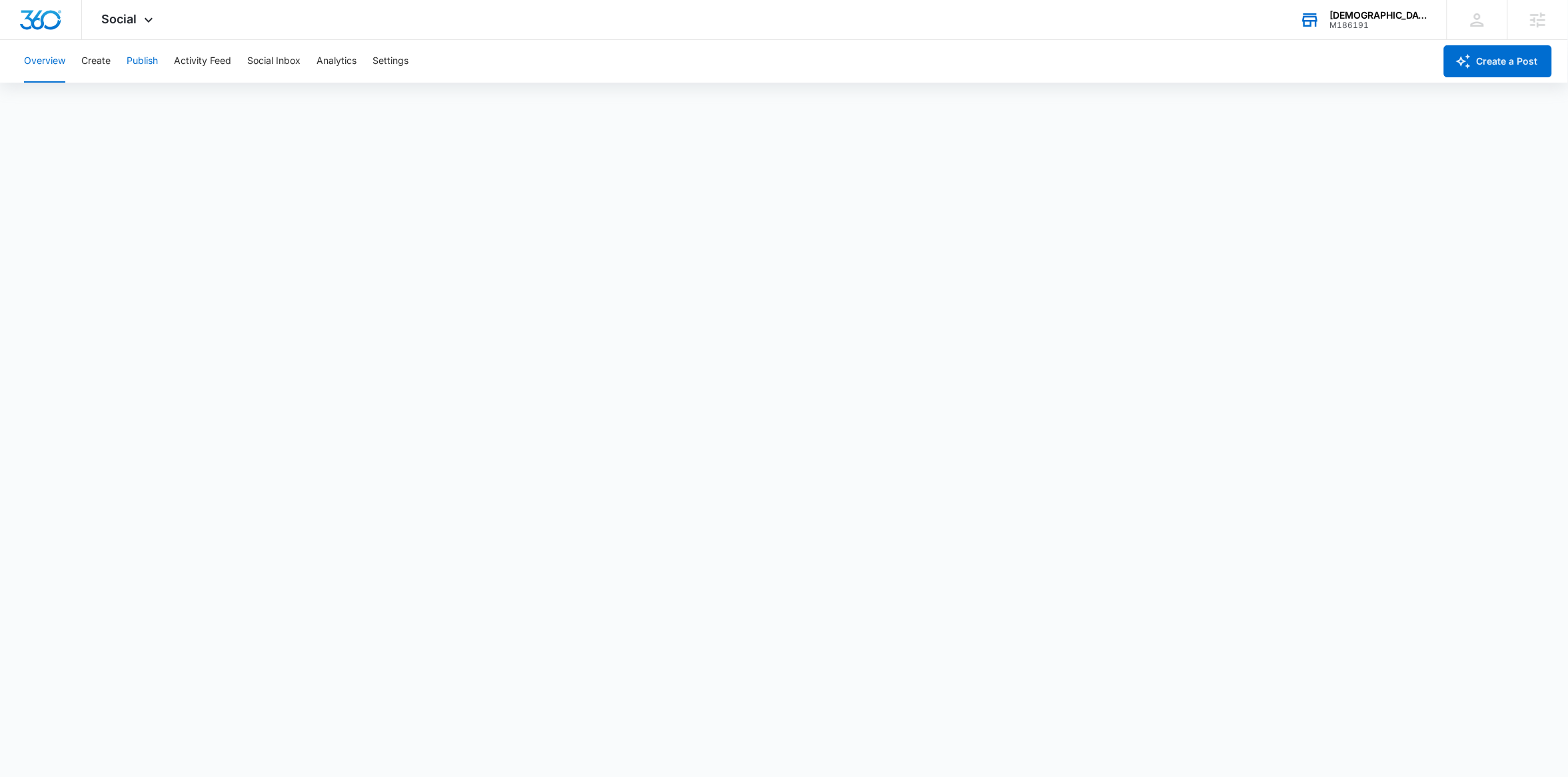
click at [153, 68] on button "Publish" at bounding box center [142, 61] width 31 height 43
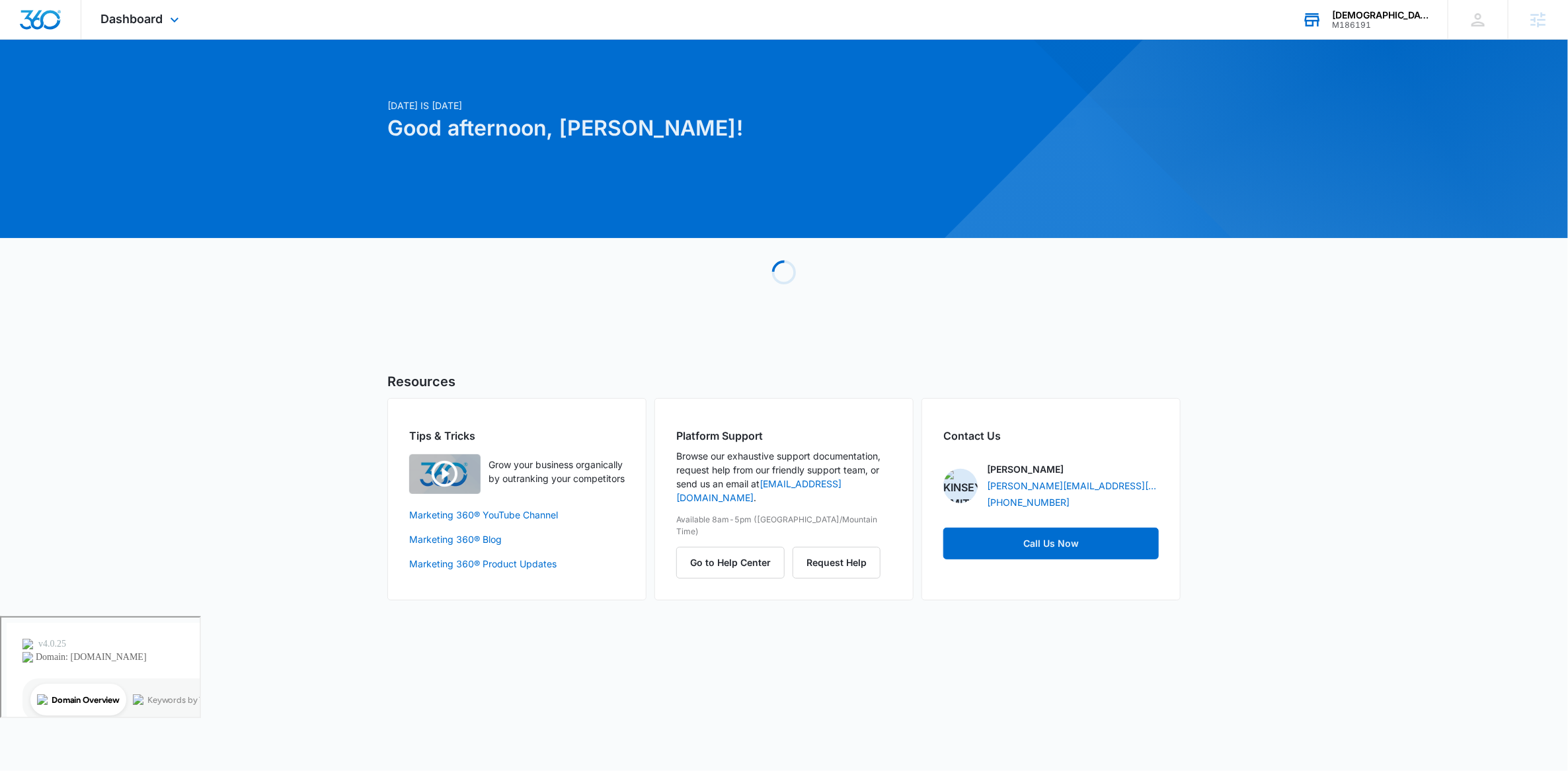
click at [1394, 11] on div "Trinity Church supply" at bounding box center [1380, 16] width 96 height 11
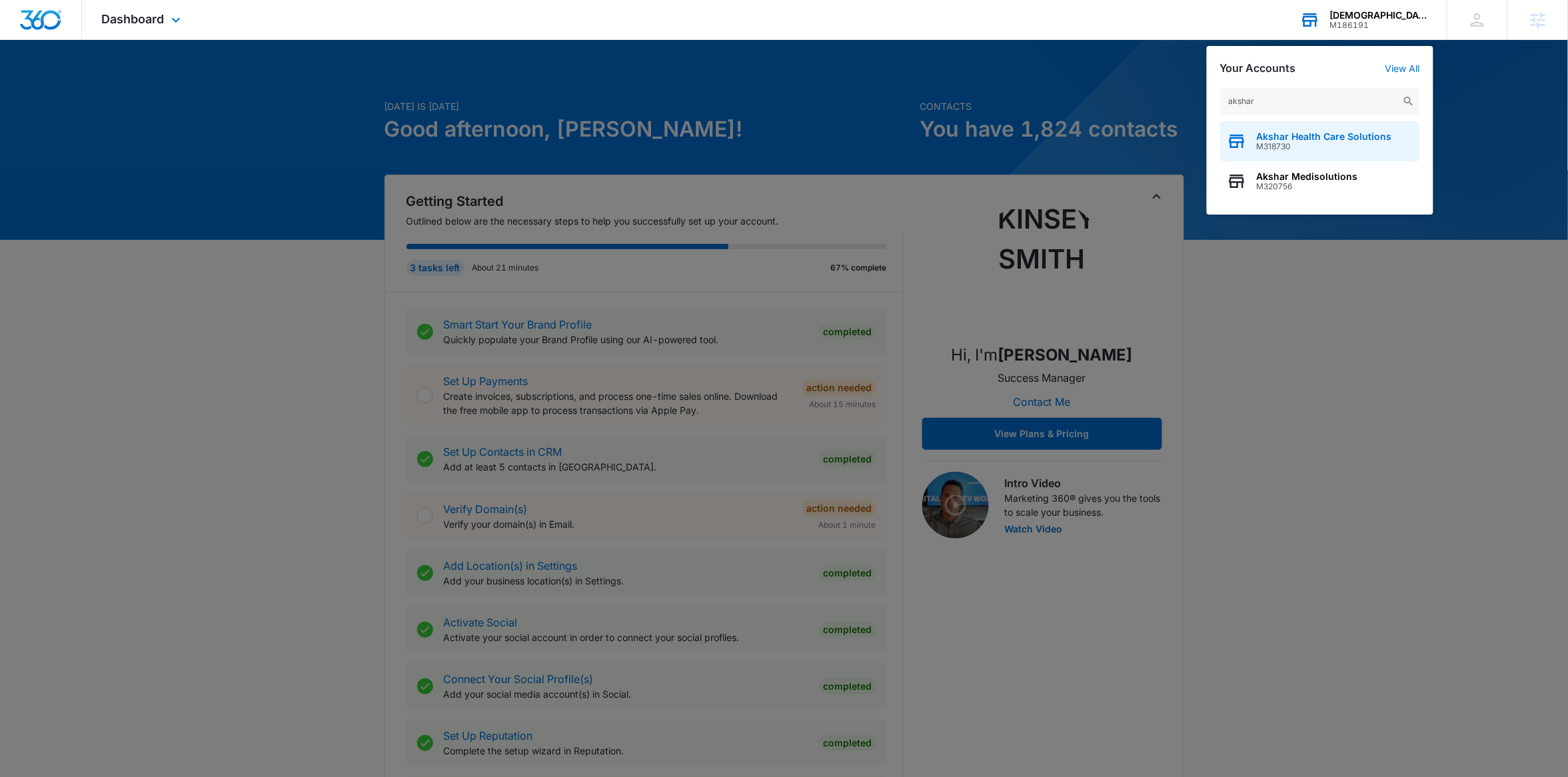
type input "akshar"
click at [1295, 135] on span "Akshar Health Care Solutions" at bounding box center [1325, 137] width 135 height 11
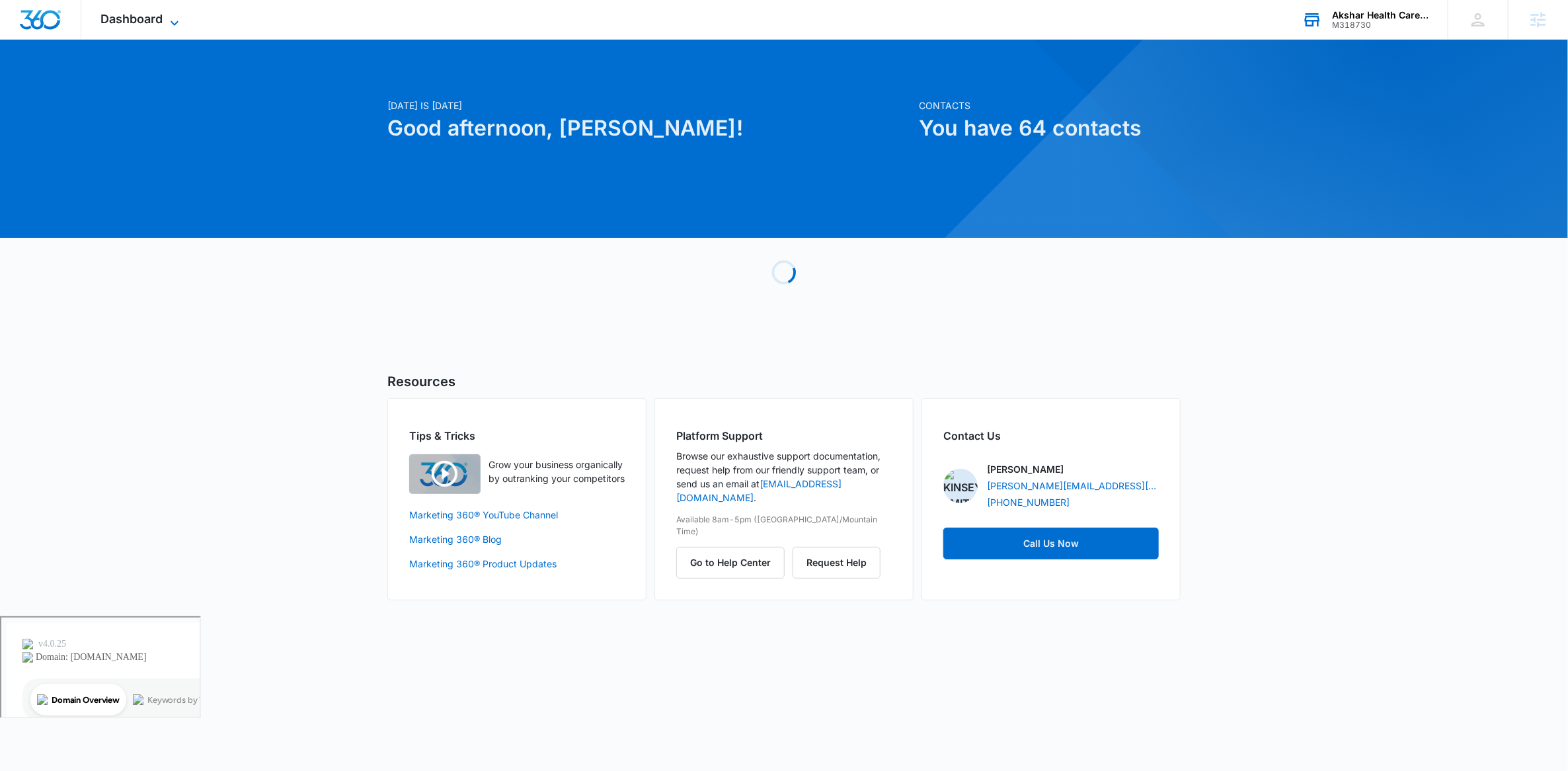
click at [135, 18] on span "Dashboard" at bounding box center [132, 19] width 62 height 14
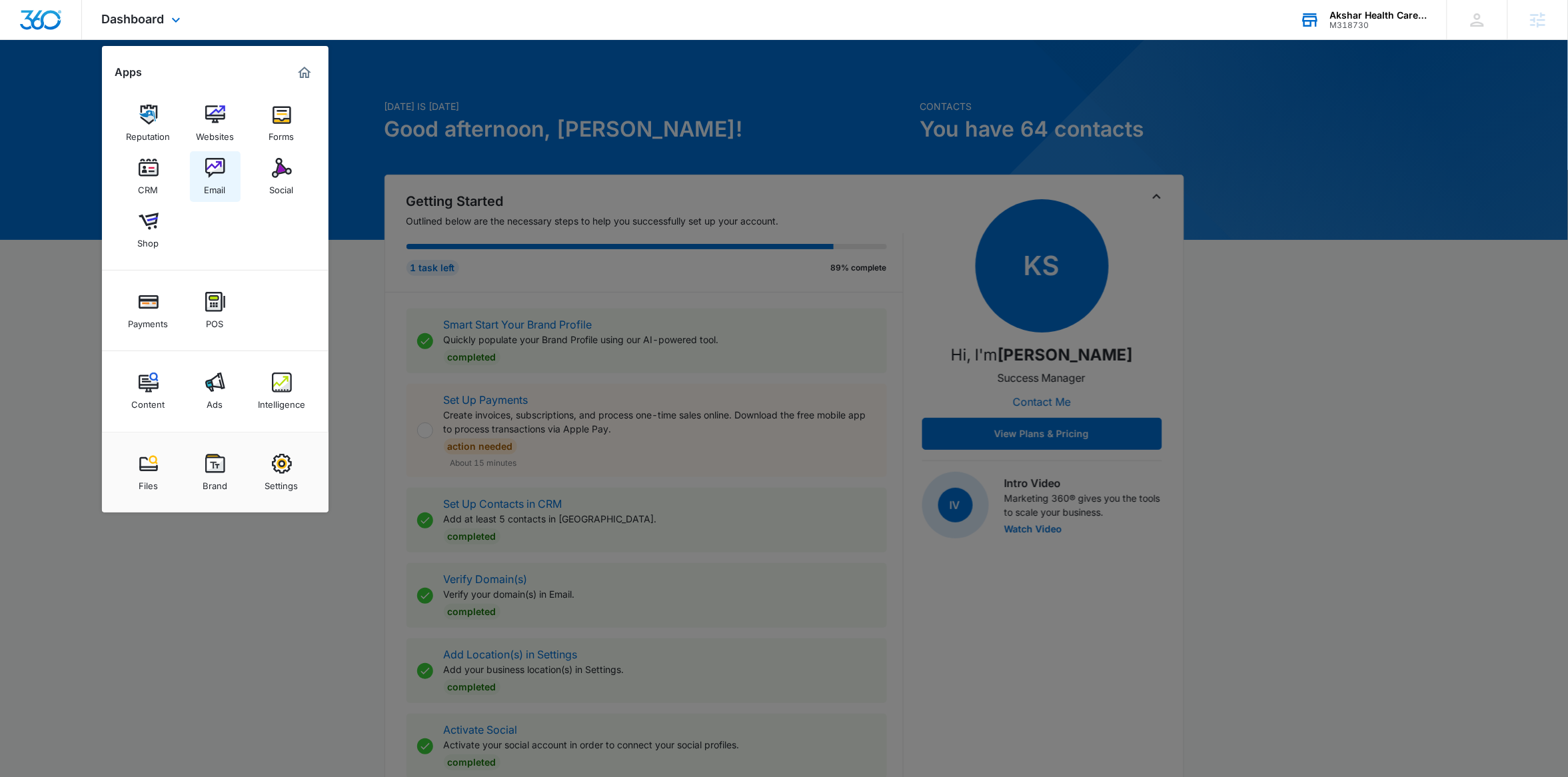
click at [229, 175] on link "Email" at bounding box center [215, 176] width 50 height 50
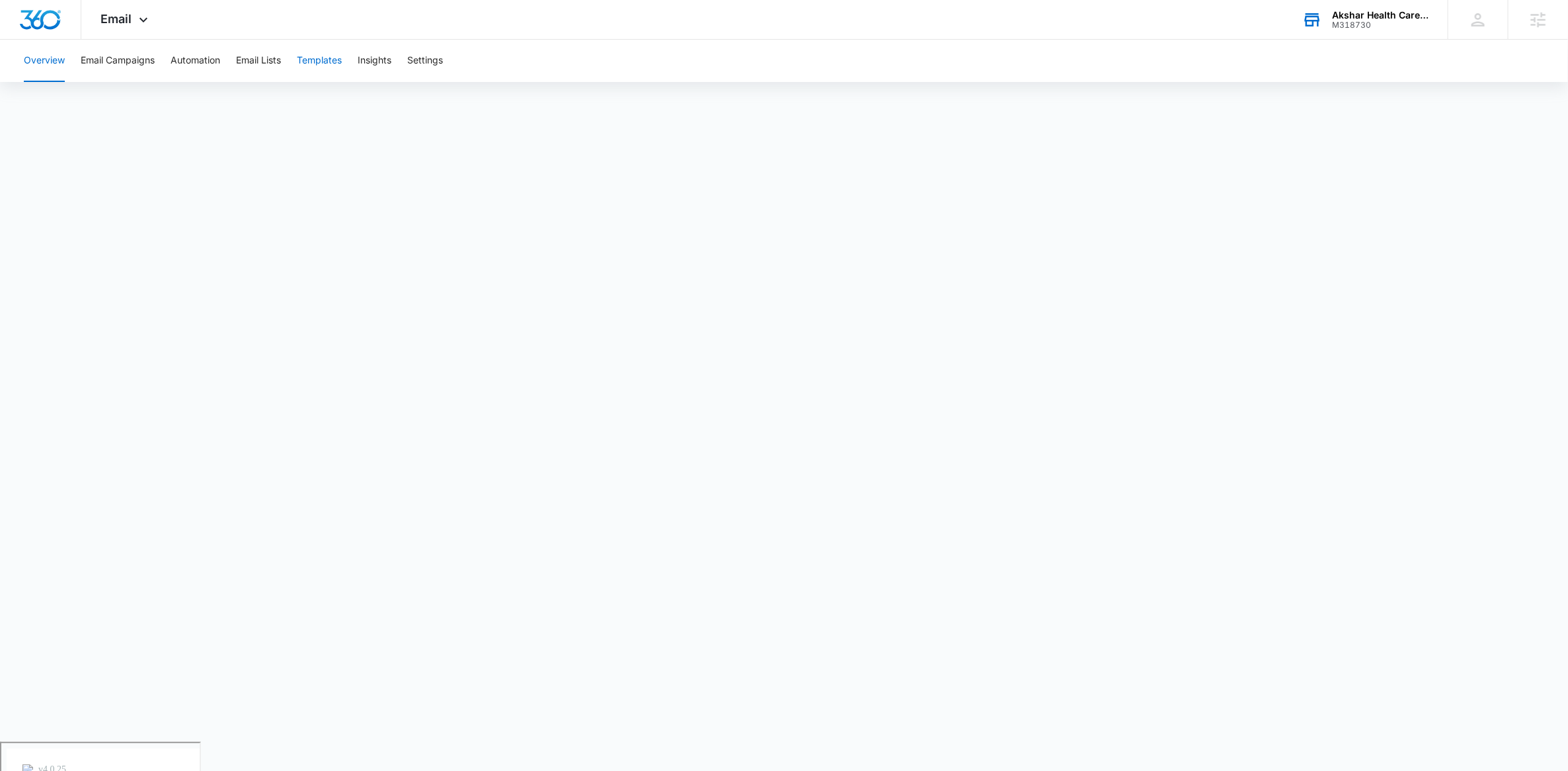
click at [313, 67] on button "Templates" at bounding box center [319, 61] width 45 height 42
click at [109, 63] on button "Email Campaigns" at bounding box center [118, 61] width 74 height 42
click at [266, 50] on button "Email Lists" at bounding box center [258, 61] width 45 height 42
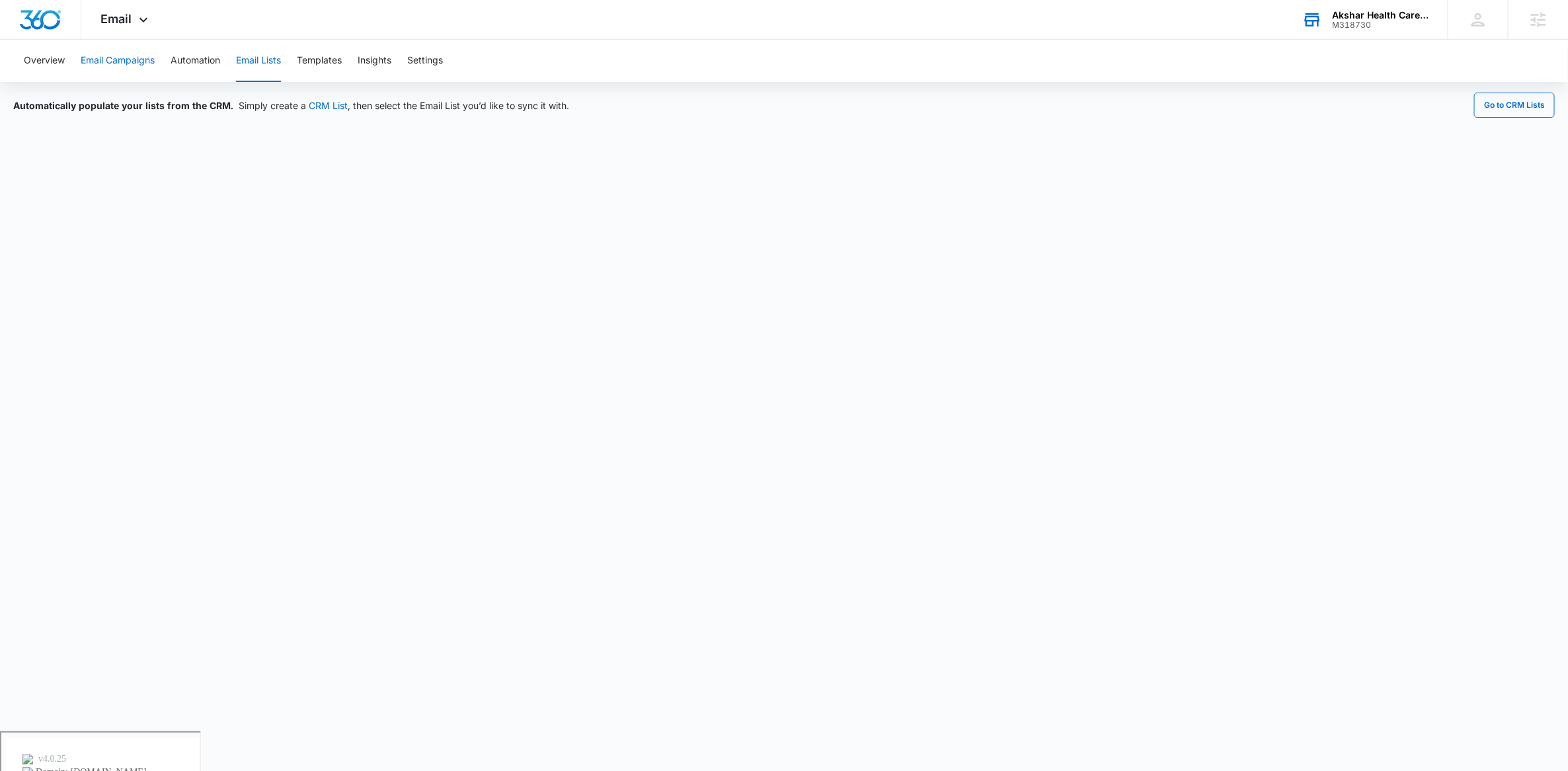
click at [136, 59] on button "Email Campaigns" at bounding box center [118, 61] width 74 height 42
